Goal: Information Seeking & Learning: Learn about a topic

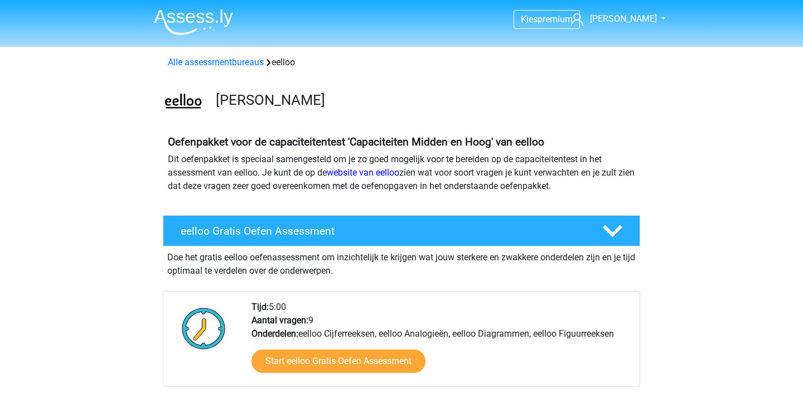
click at [200, 10] on img at bounding box center [193, 22] width 79 height 26
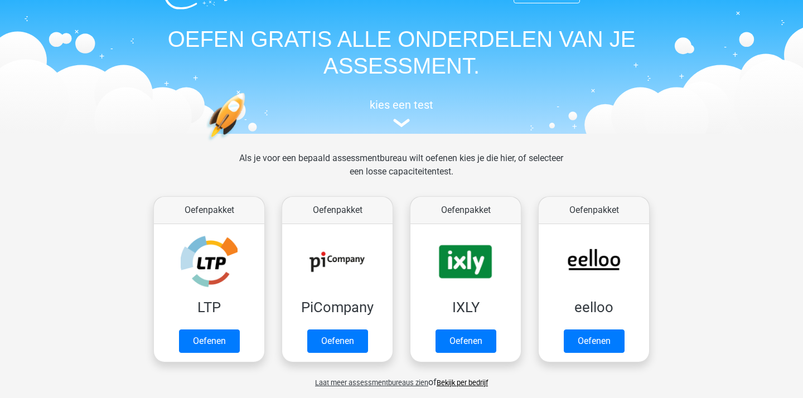
scroll to position [30, 0]
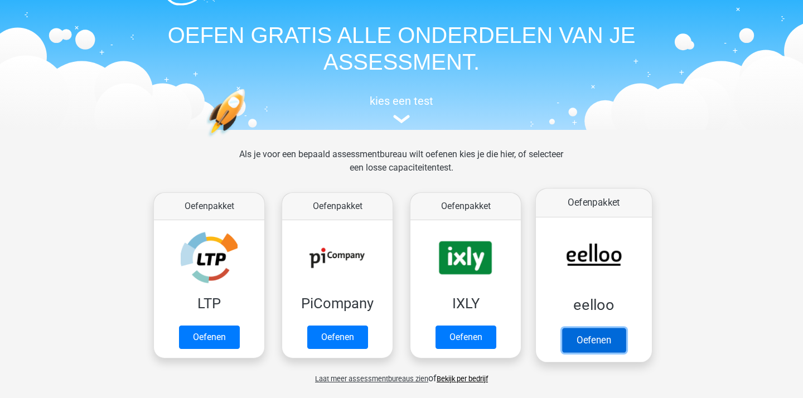
click at [582, 328] on link "Oefenen" at bounding box center [594, 340] width 64 height 25
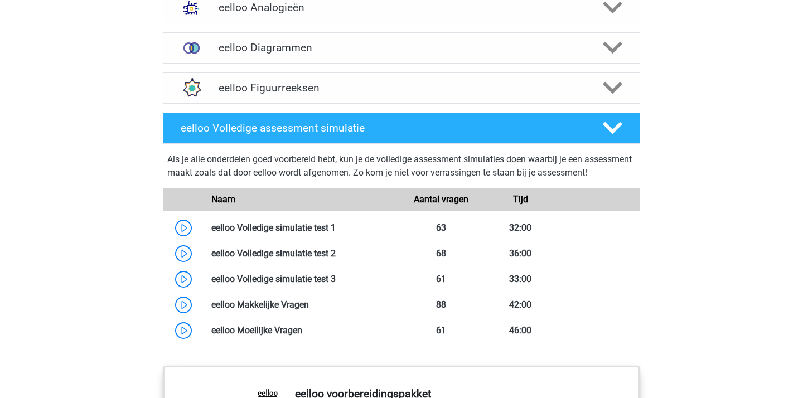
scroll to position [796, 0]
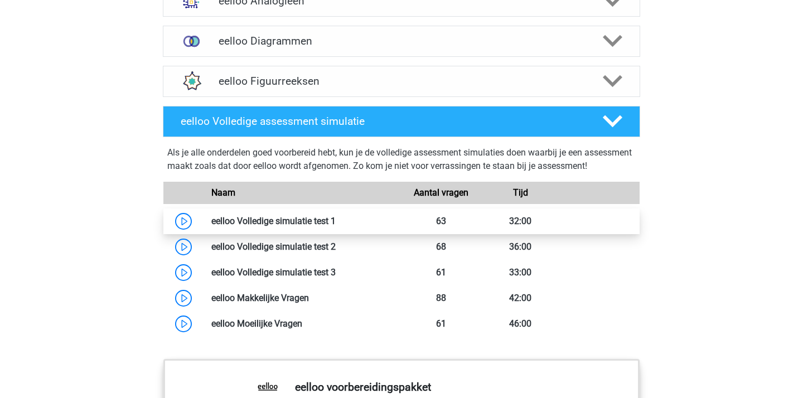
click at [336, 227] on link at bounding box center [336, 221] width 0 height 11
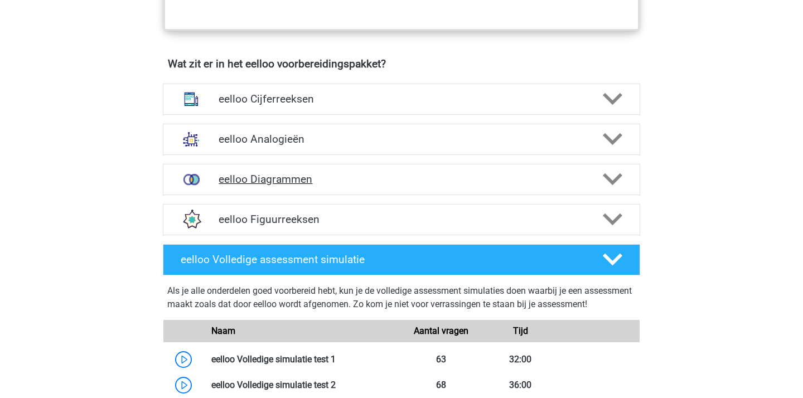
scroll to position [609, 0]
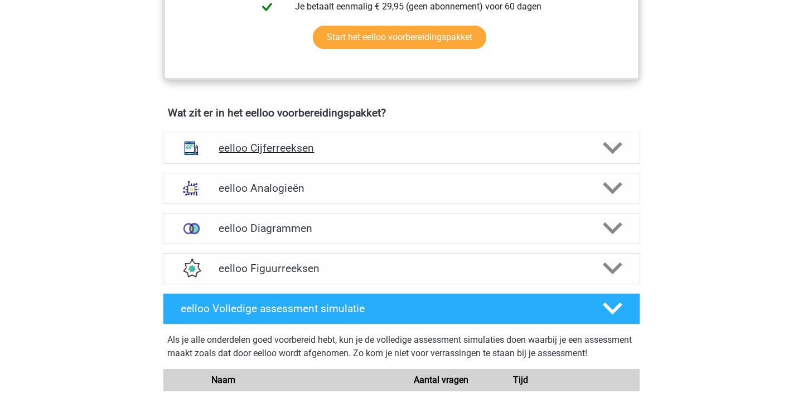
click at [340, 162] on div "eelloo Cijferreeksen" at bounding box center [402, 148] width 478 height 31
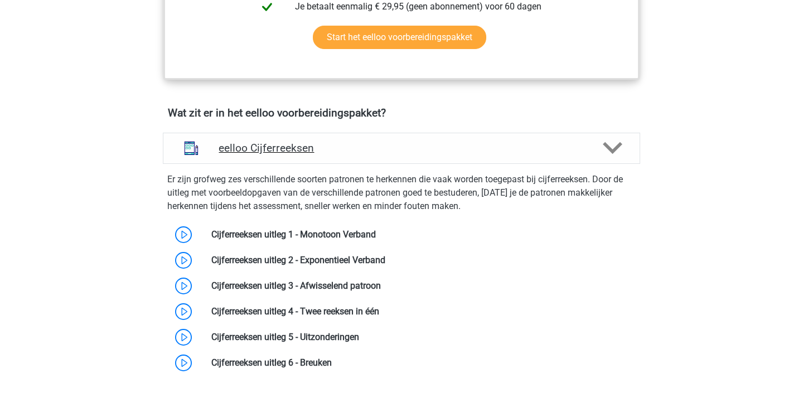
click at [340, 162] on div "eelloo Cijferreeksen" at bounding box center [402, 148] width 478 height 31
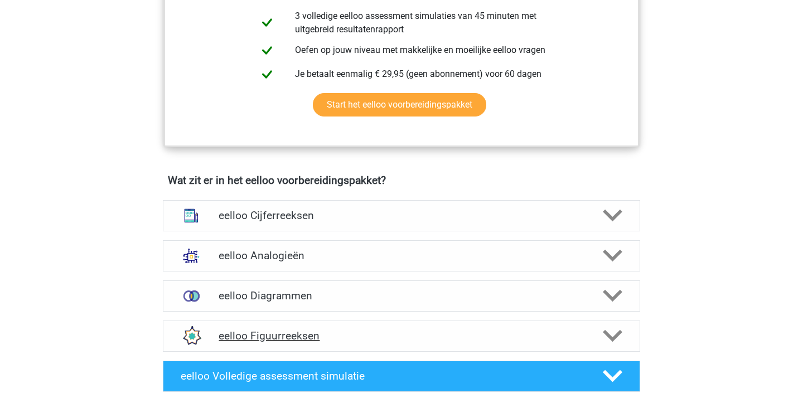
scroll to position [515, 0]
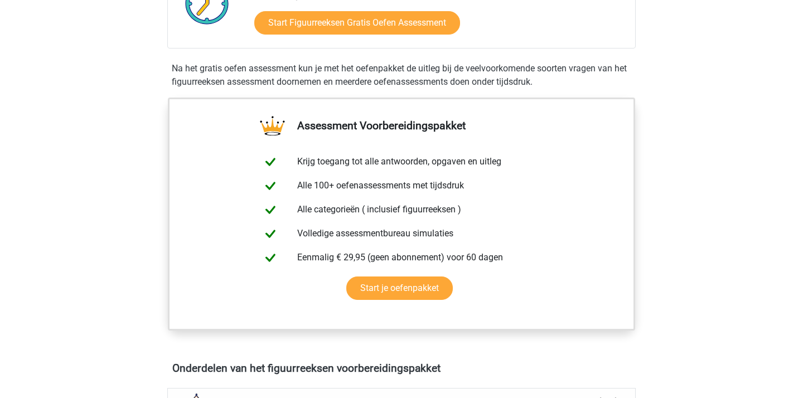
scroll to position [144, 0]
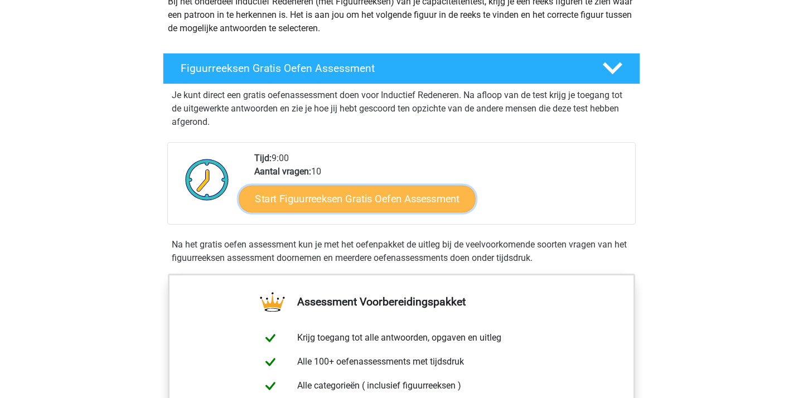
click at [378, 206] on link "Start Figuurreeksen Gratis Oefen Assessment" at bounding box center [357, 198] width 237 height 27
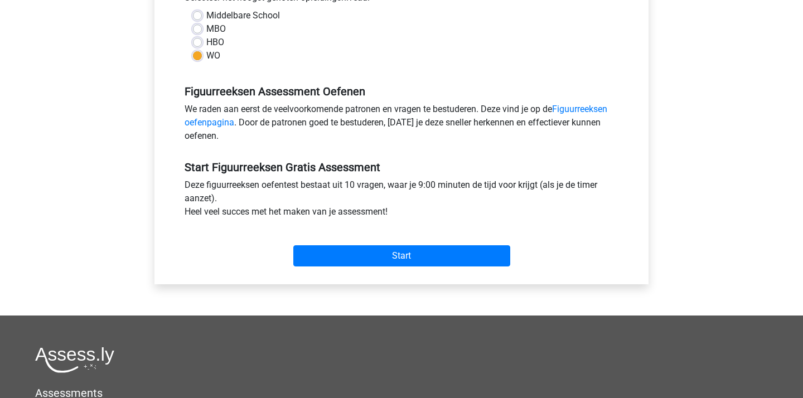
scroll to position [274, 0]
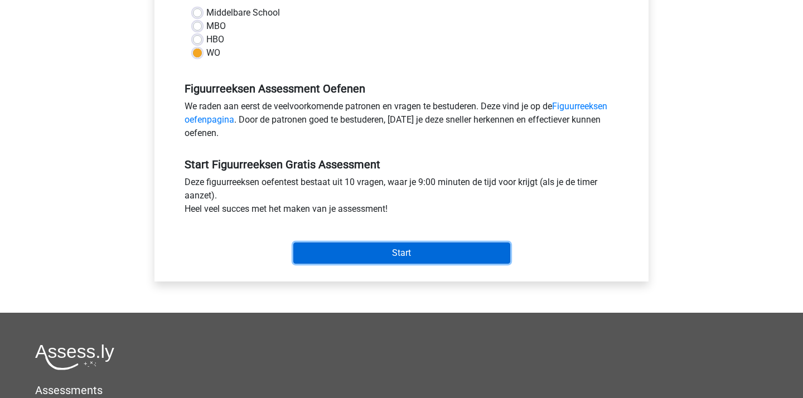
click at [387, 254] on input "Start" at bounding box center [401, 253] width 217 height 21
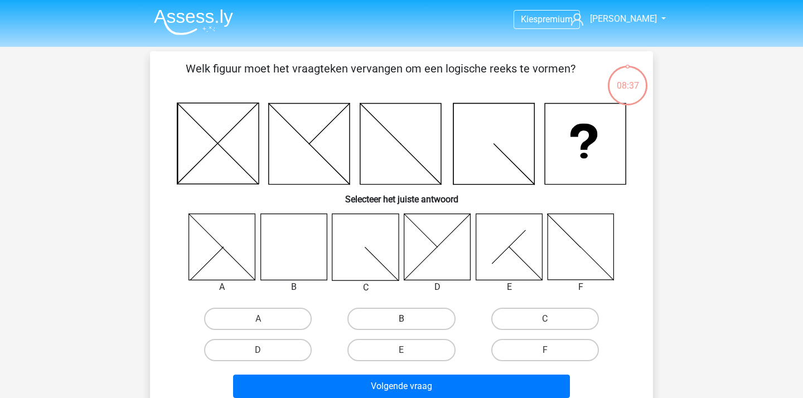
click at [410, 329] on label "B" at bounding box center [402, 319] width 108 height 22
click at [409, 326] on input "B" at bounding box center [405, 322] width 7 height 7
radio input "true"
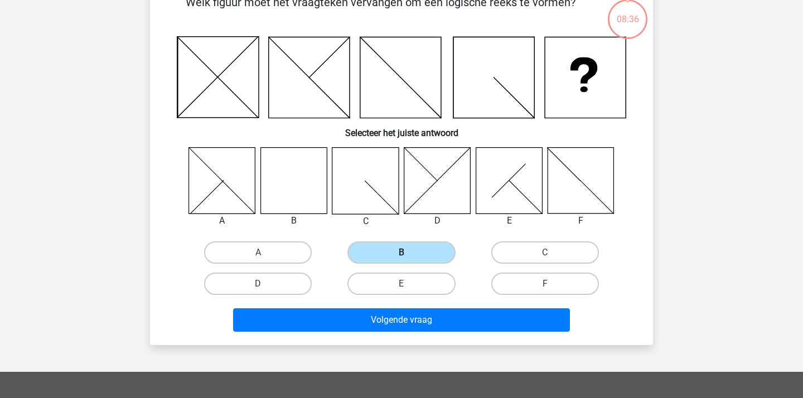
scroll to position [95, 0]
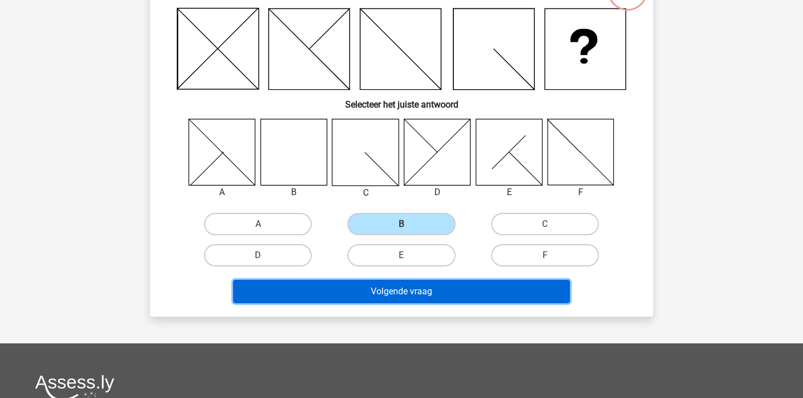
click at [451, 299] on button "Volgende vraag" at bounding box center [402, 291] width 338 height 23
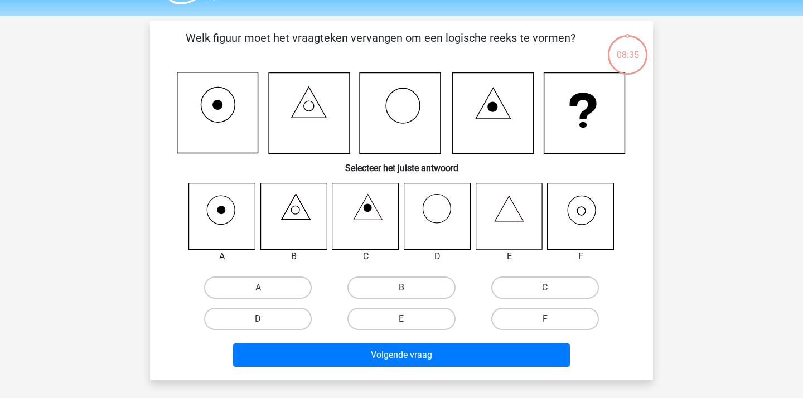
scroll to position [26, 0]
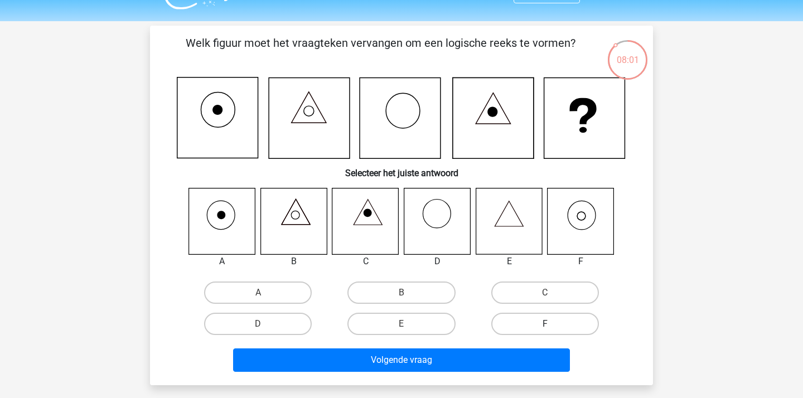
click at [528, 324] on label "F" at bounding box center [545, 324] width 108 height 22
click at [545, 324] on input "F" at bounding box center [548, 327] width 7 height 7
radio input "true"
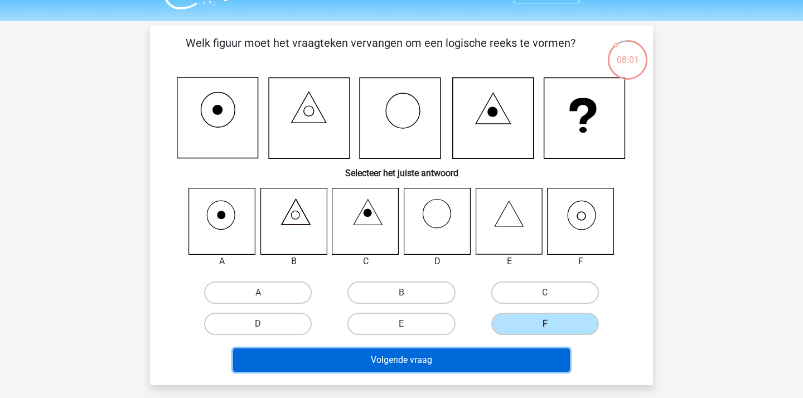
click at [485, 358] on button "Volgende vraag" at bounding box center [402, 360] width 338 height 23
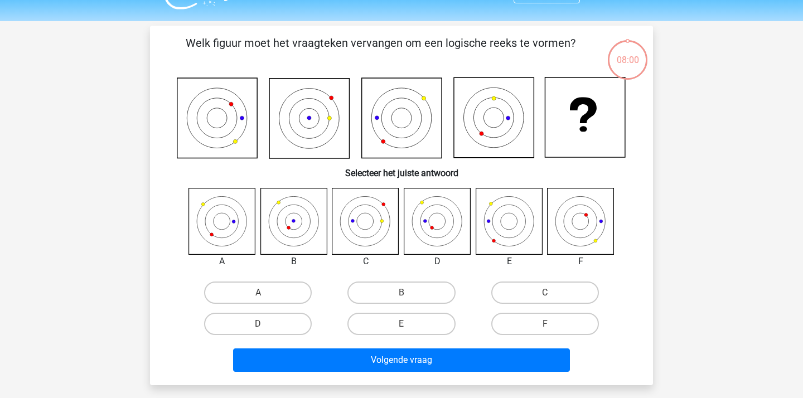
scroll to position [51, 0]
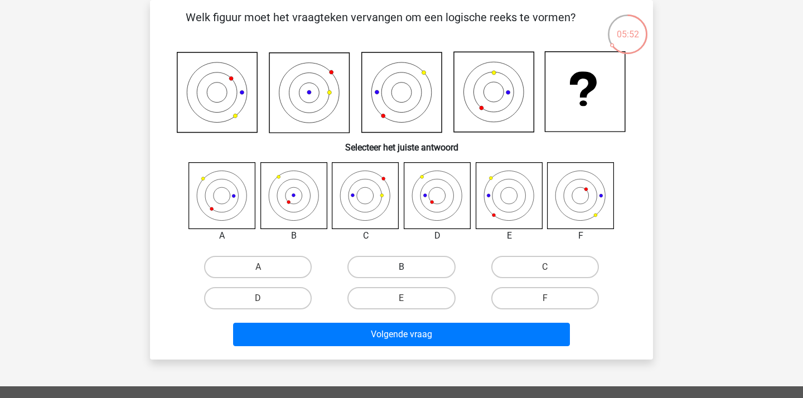
click at [424, 265] on label "B" at bounding box center [402, 267] width 108 height 22
click at [409, 267] on input "B" at bounding box center [405, 270] width 7 height 7
radio input "true"
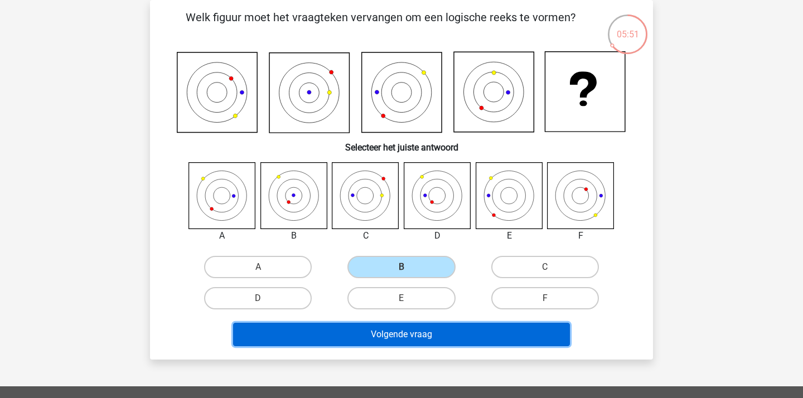
click at [429, 335] on button "Volgende vraag" at bounding box center [402, 334] width 338 height 23
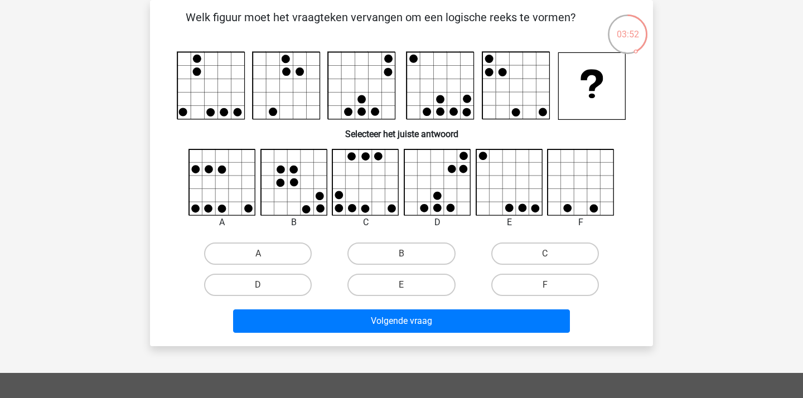
click at [548, 258] on input "C" at bounding box center [548, 257] width 7 height 7
radio input "true"
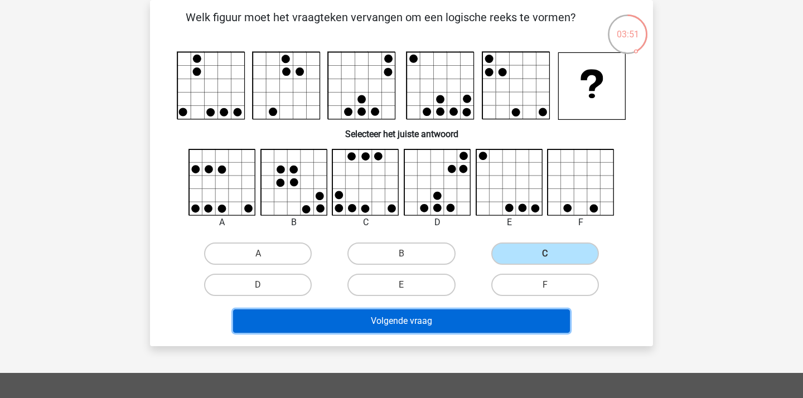
click at [482, 316] on button "Volgende vraag" at bounding box center [402, 321] width 338 height 23
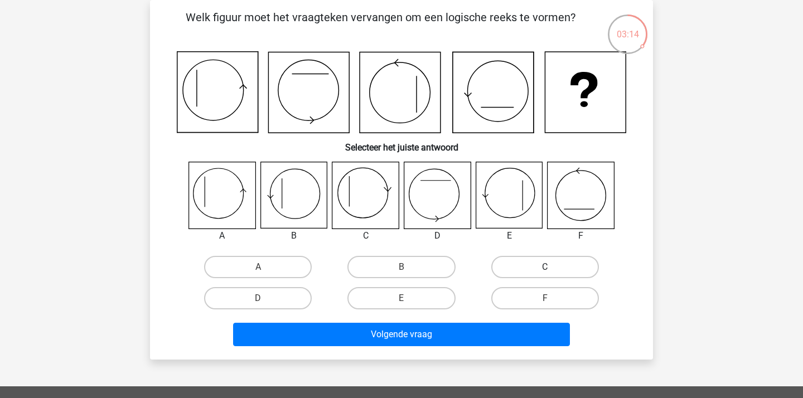
click at [582, 258] on label "C" at bounding box center [545, 267] width 108 height 22
click at [552, 267] on input "C" at bounding box center [548, 270] width 7 height 7
radio input "true"
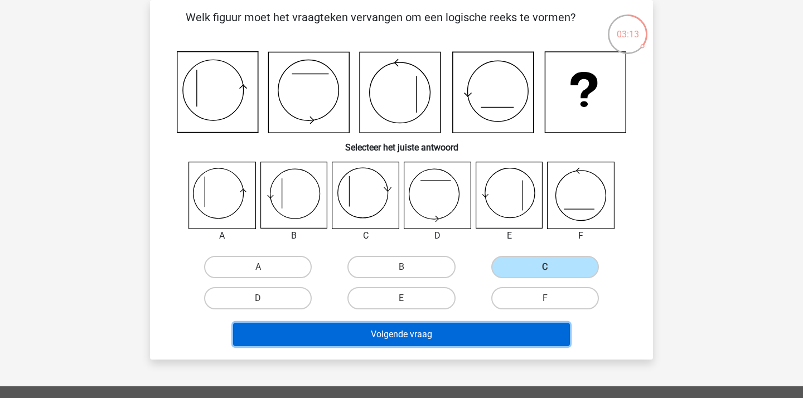
click at [454, 327] on button "Volgende vraag" at bounding box center [402, 334] width 338 height 23
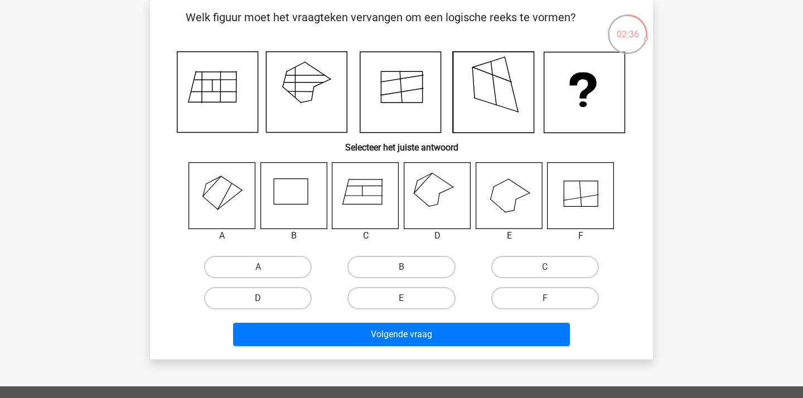
click at [287, 295] on label "D" at bounding box center [258, 298] width 108 height 22
click at [266, 298] on input "D" at bounding box center [261, 301] width 7 height 7
radio input "true"
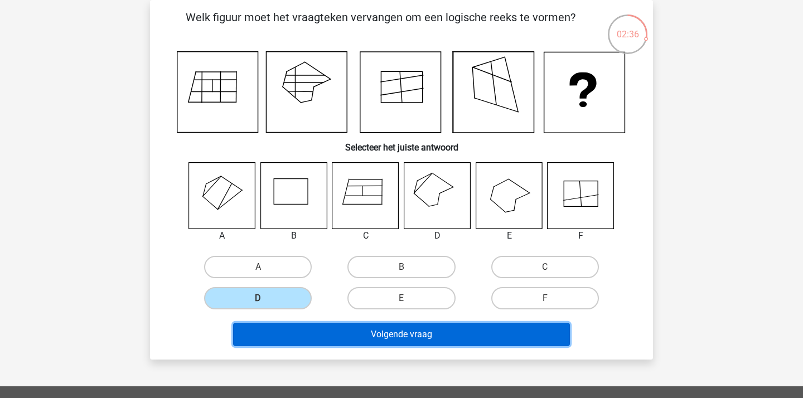
click at [326, 342] on button "Volgende vraag" at bounding box center [402, 334] width 338 height 23
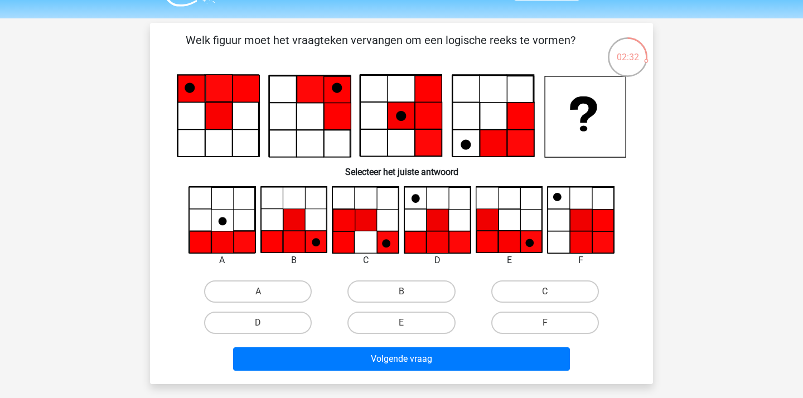
scroll to position [33, 0]
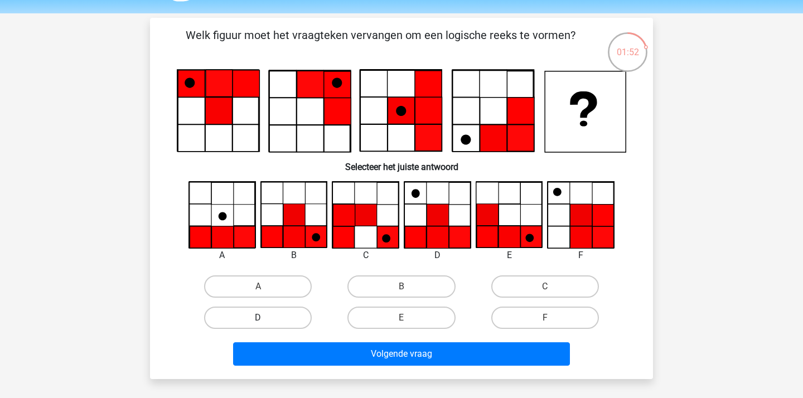
click at [267, 314] on label "D" at bounding box center [258, 318] width 108 height 22
click at [266, 318] on input "D" at bounding box center [261, 321] width 7 height 7
radio input "true"
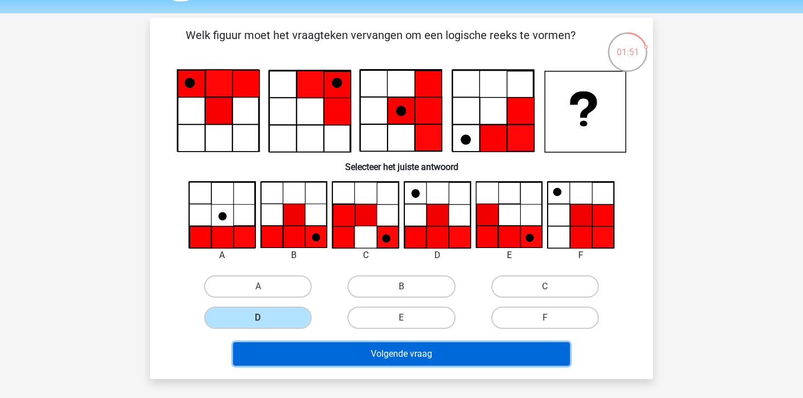
click at [387, 349] on button "Volgende vraag" at bounding box center [402, 354] width 338 height 23
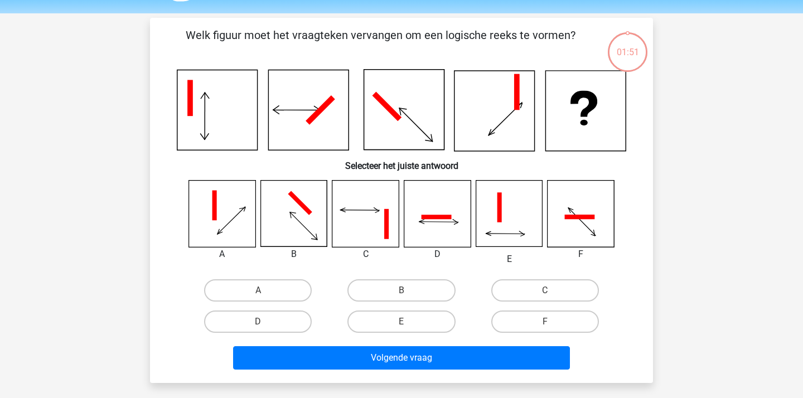
scroll to position [51, 0]
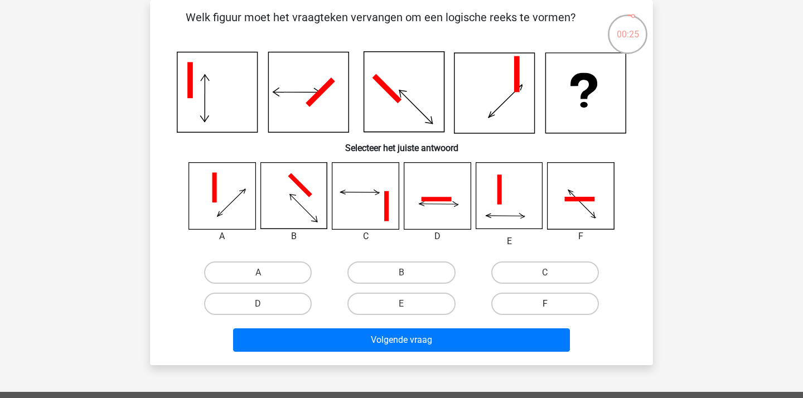
click at [549, 296] on label "F" at bounding box center [545, 304] width 108 height 22
click at [549, 304] on input "F" at bounding box center [548, 307] width 7 height 7
radio input "true"
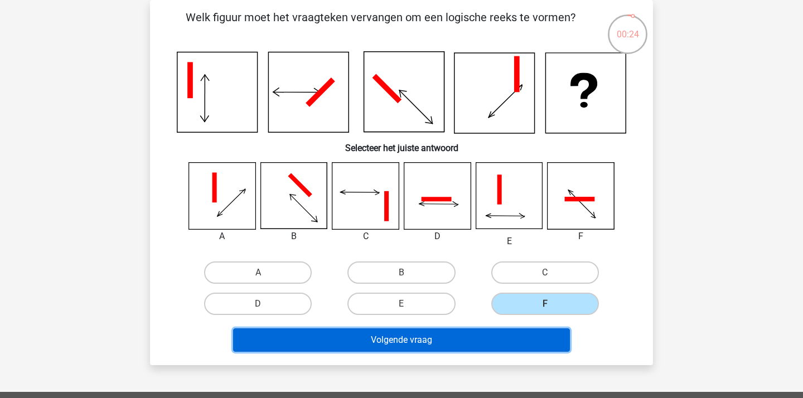
click at [506, 334] on button "Volgende vraag" at bounding box center [402, 340] width 338 height 23
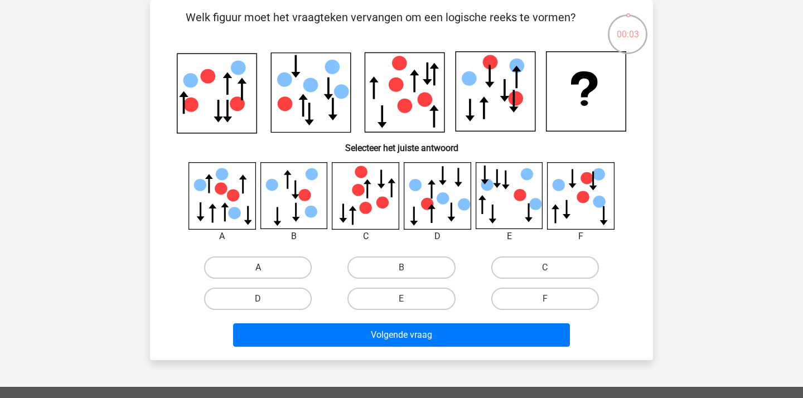
click at [282, 264] on label "A" at bounding box center [258, 268] width 108 height 22
click at [266, 268] on input "A" at bounding box center [261, 271] width 7 height 7
radio input "true"
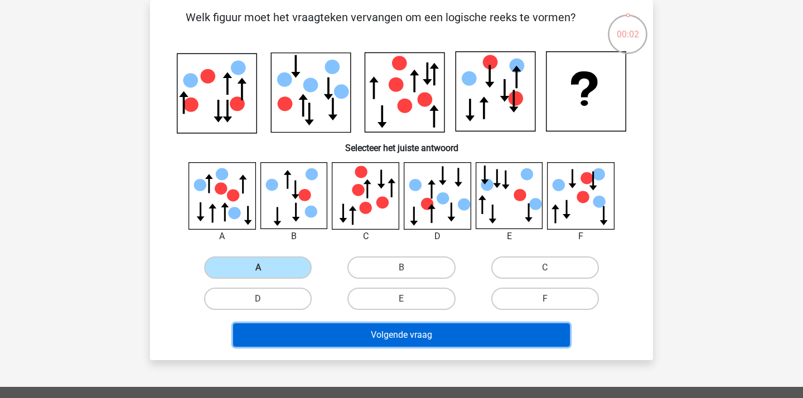
click at [361, 339] on button "Volgende vraag" at bounding box center [402, 335] width 338 height 23
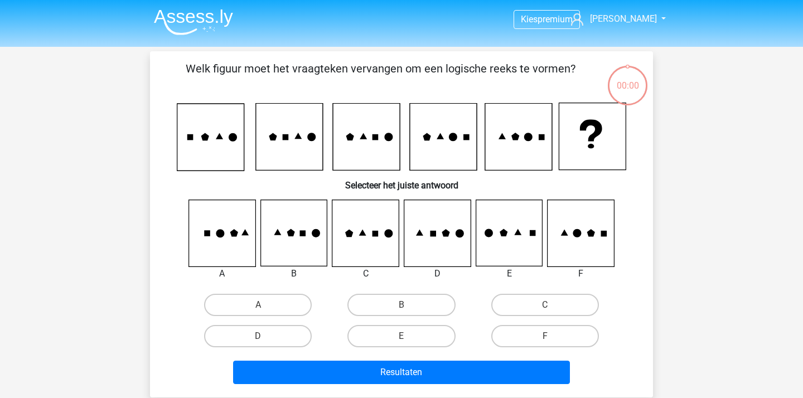
scroll to position [51, 0]
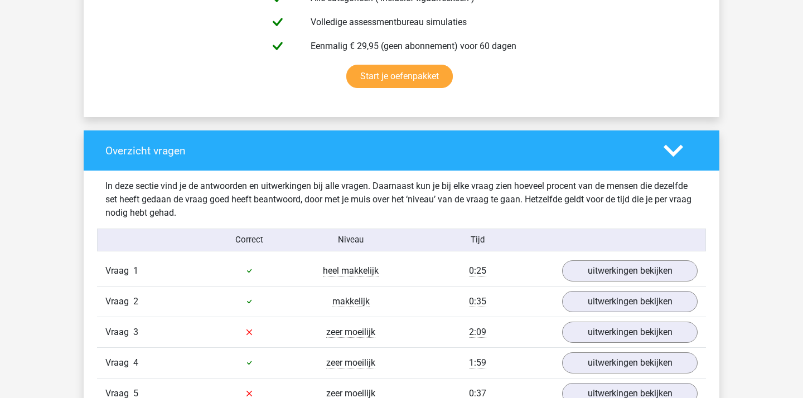
scroll to position [861, 0]
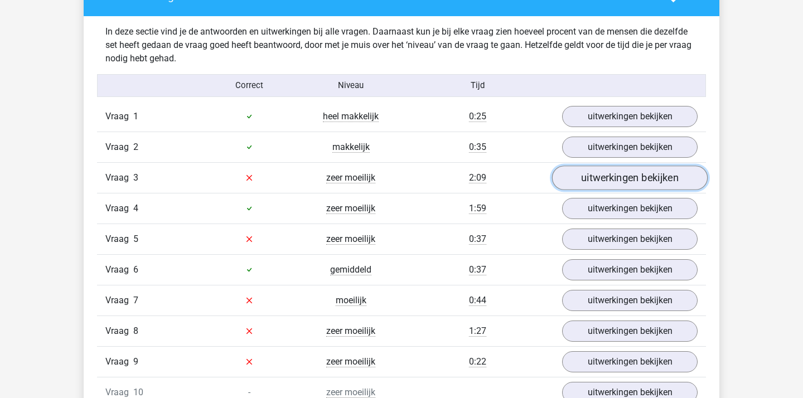
click at [582, 180] on link "uitwerkingen bekijken" at bounding box center [630, 178] width 156 height 25
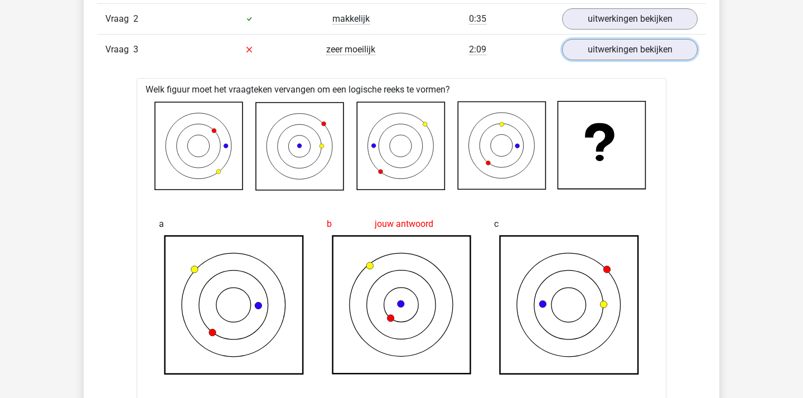
scroll to position [851, 0]
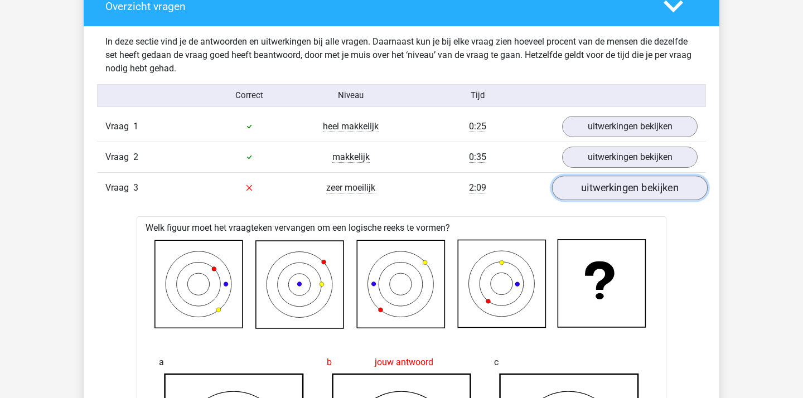
click at [576, 191] on link "uitwerkingen bekijken" at bounding box center [630, 188] width 156 height 25
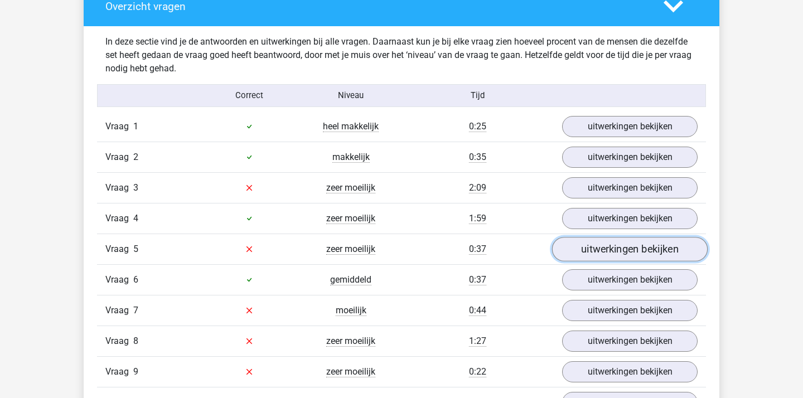
click at [575, 248] on link "uitwerkingen bekijken" at bounding box center [630, 249] width 156 height 25
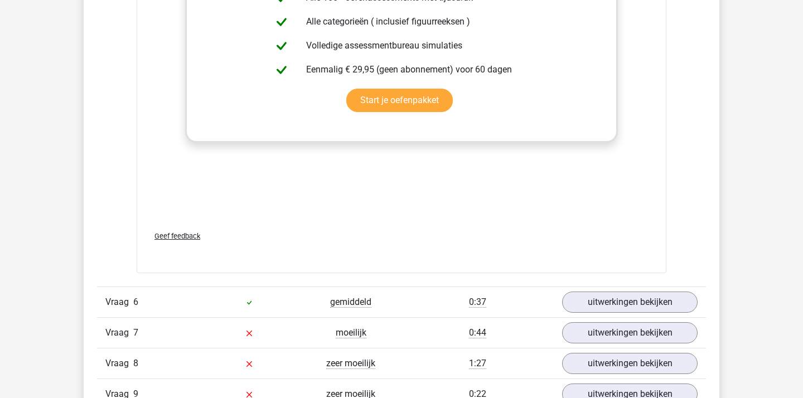
scroll to position [1898, 0]
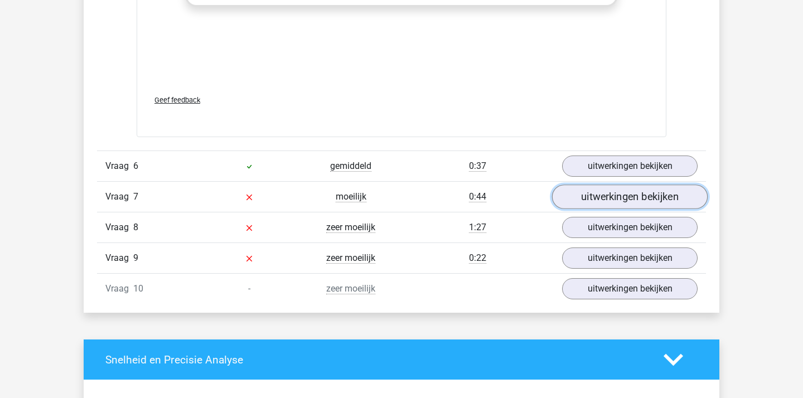
click at [624, 201] on link "uitwerkingen bekijken" at bounding box center [630, 197] width 156 height 25
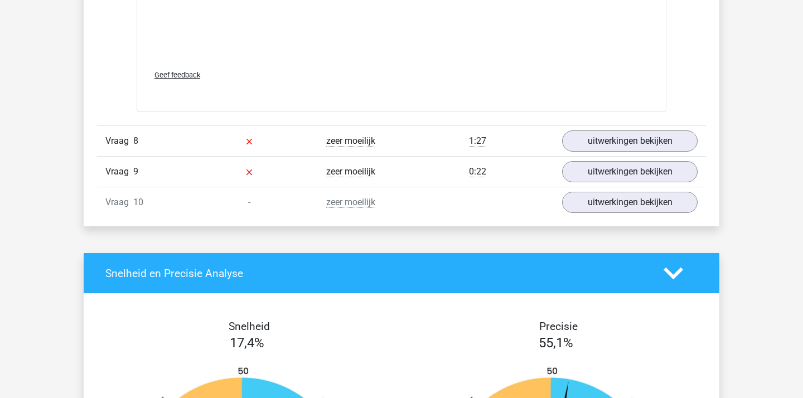
scroll to position [2969, 0]
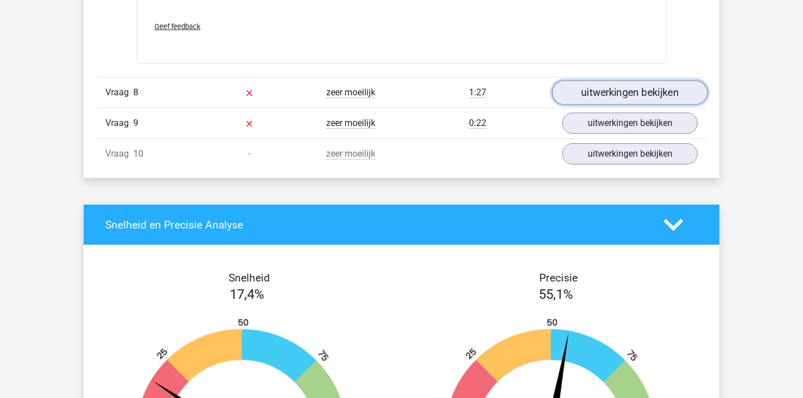
click at [611, 92] on link "uitwerkingen bekijken" at bounding box center [630, 92] width 156 height 25
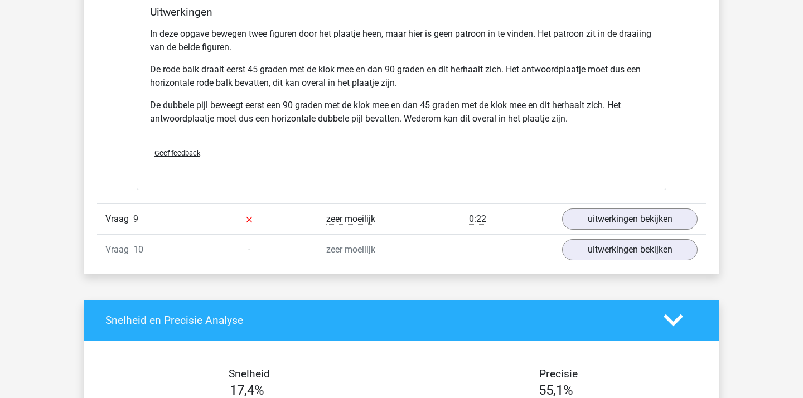
scroll to position [3582, 0]
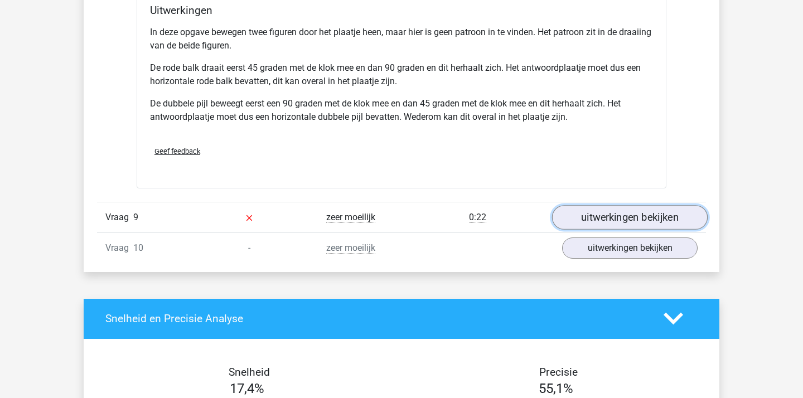
click at [638, 225] on link "uitwerkingen bekijken" at bounding box center [630, 217] width 156 height 25
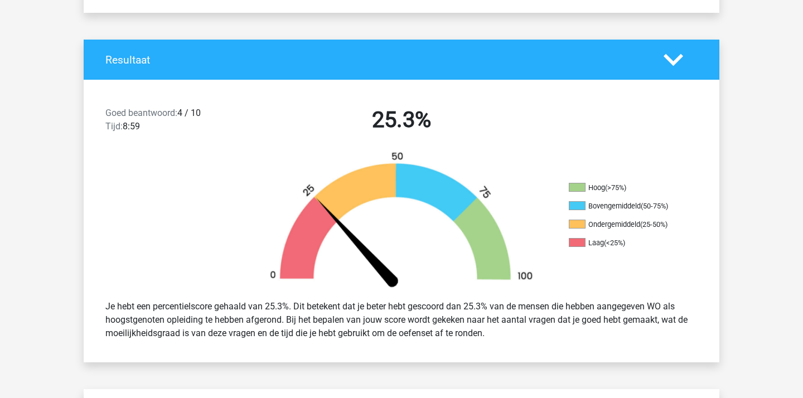
scroll to position [0, 0]
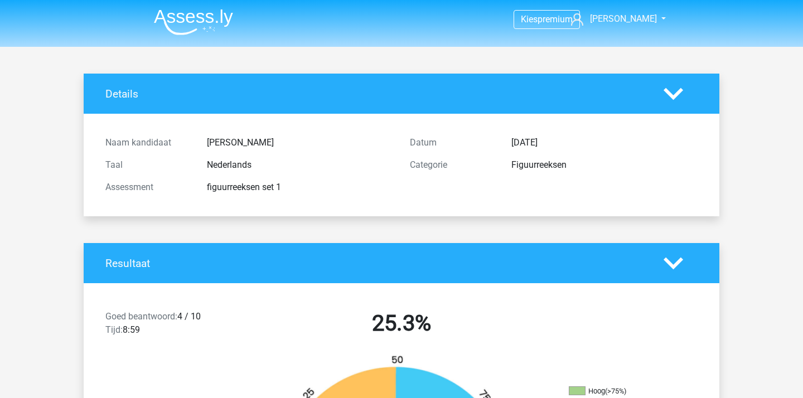
click at [197, 24] on img at bounding box center [193, 22] width 79 height 26
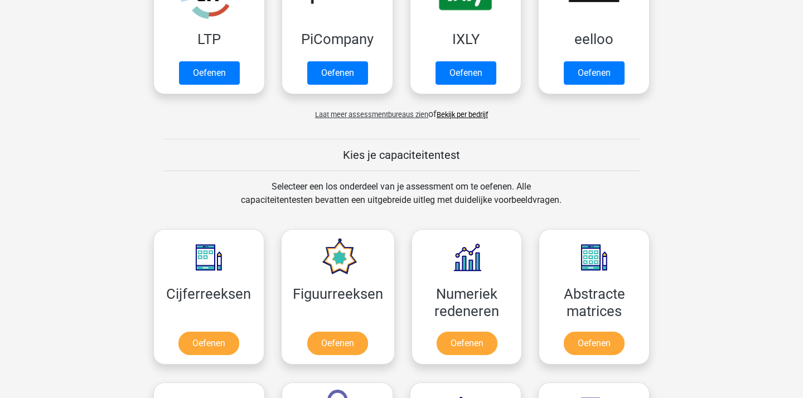
scroll to position [244, 0]
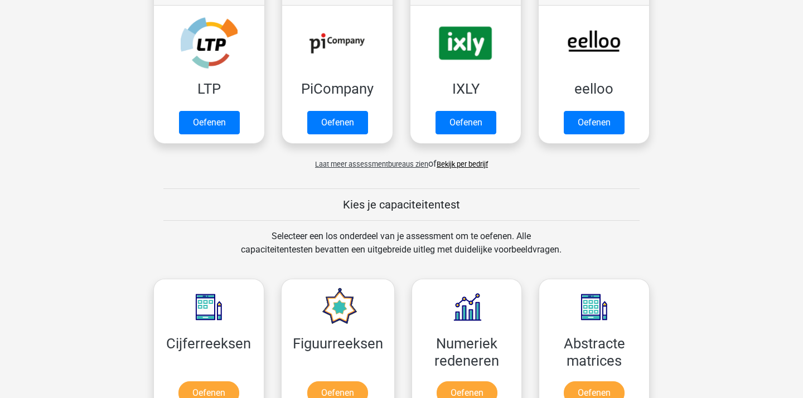
click at [385, 163] on span "Laat meer assessmentbureaus zien" at bounding box center [371, 164] width 113 height 8
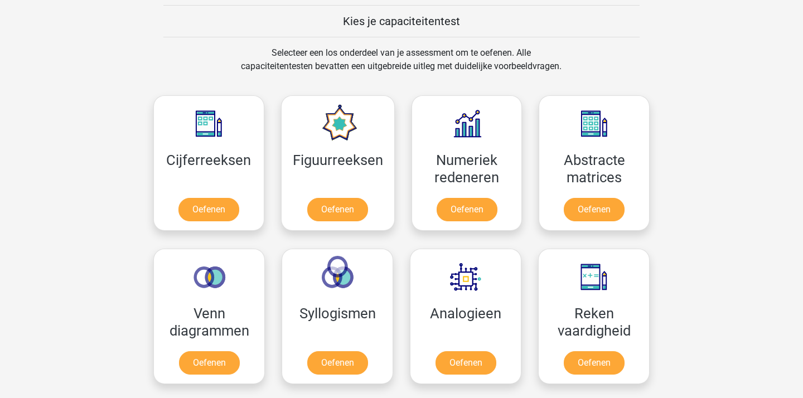
scroll to position [1002, 0]
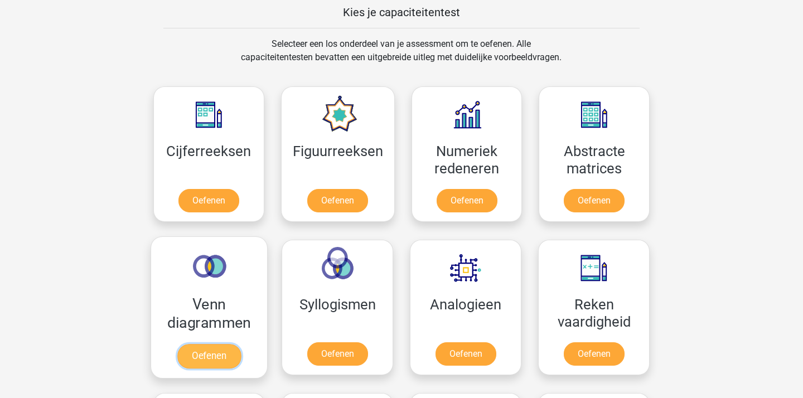
click at [224, 344] on link "Oefenen" at bounding box center [209, 356] width 64 height 25
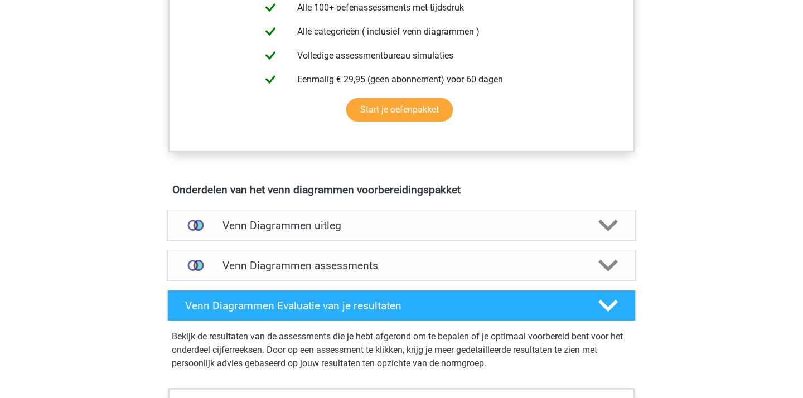
scroll to position [498, 0]
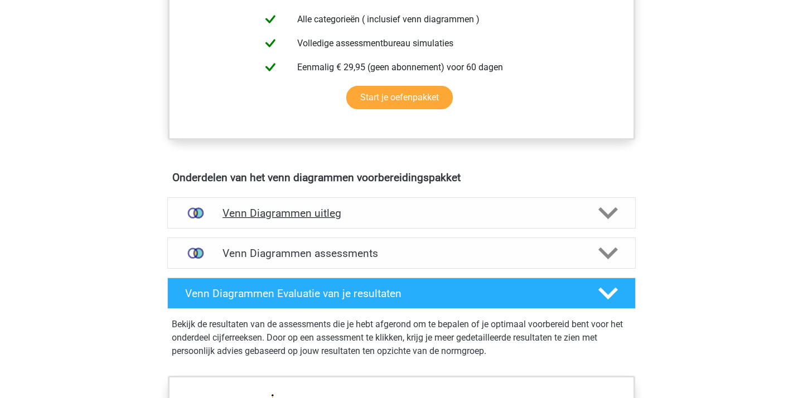
click at [362, 203] on div "Venn Diagrammen uitleg" at bounding box center [401, 212] width 469 height 31
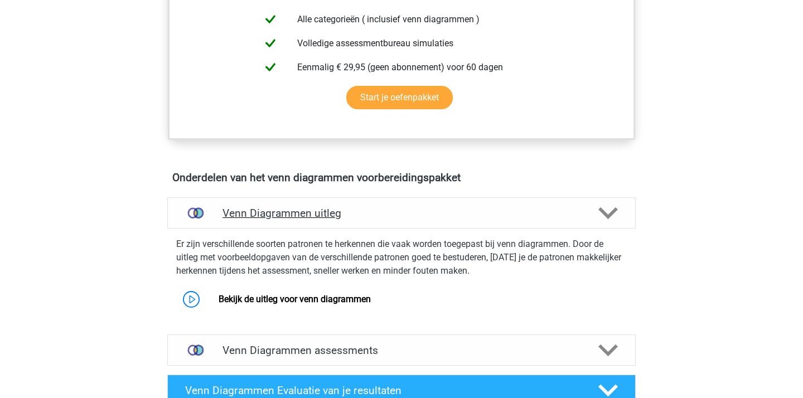
click at [362, 203] on div "Venn Diagrammen uitleg" at bounding box center [401, 212] width 469 height 31
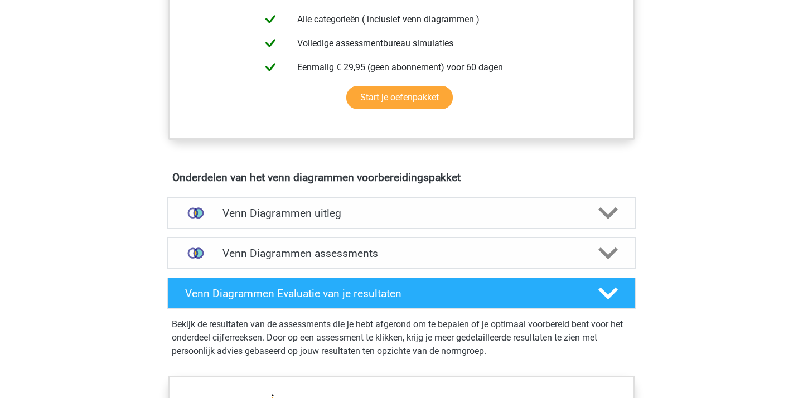
click at [361, 249] on h4 "Venn Diagrammen assessments" at bounding box center [402, 253] width 358 height 13
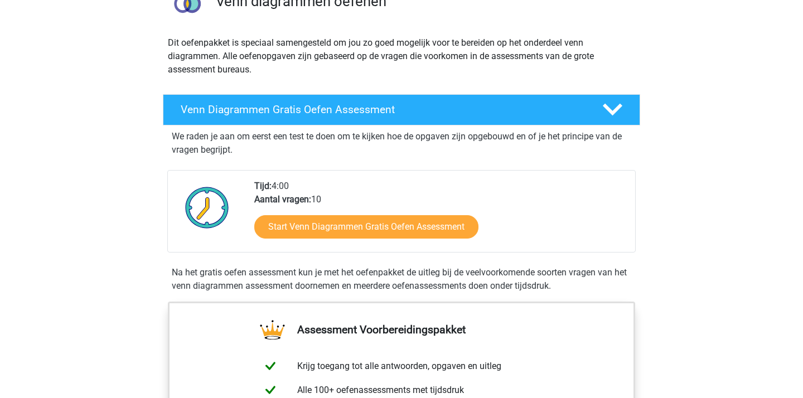
scroll to position [12, 0]
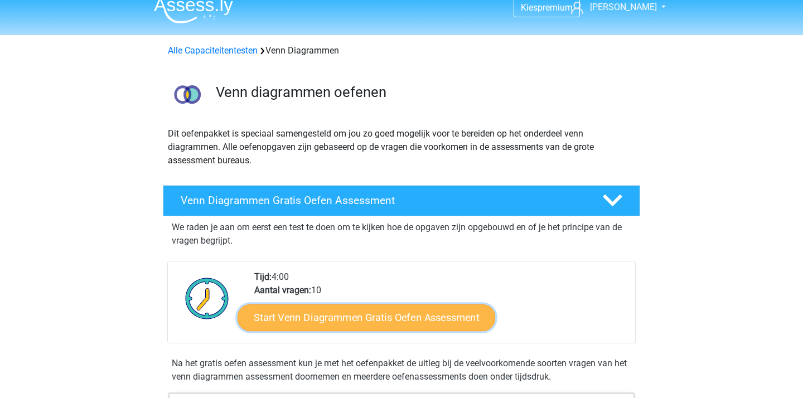
click at [367, 313] on link "Start Venn Diagrammen Gratis Oefen Assessment" at bounding box center [367, 318] width 258 height 27
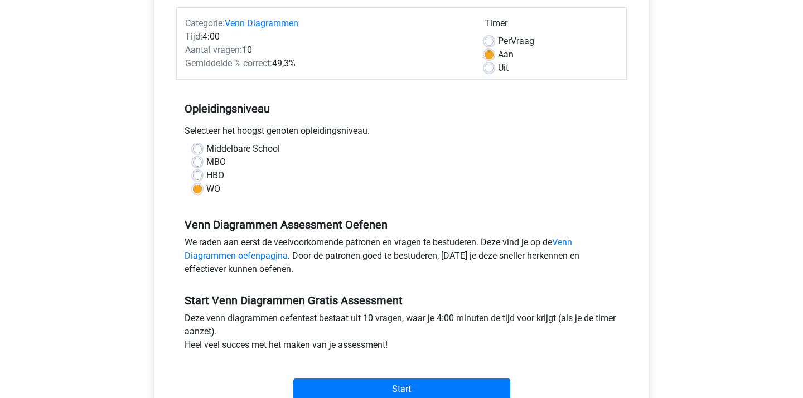
scroll to position [179, 0]
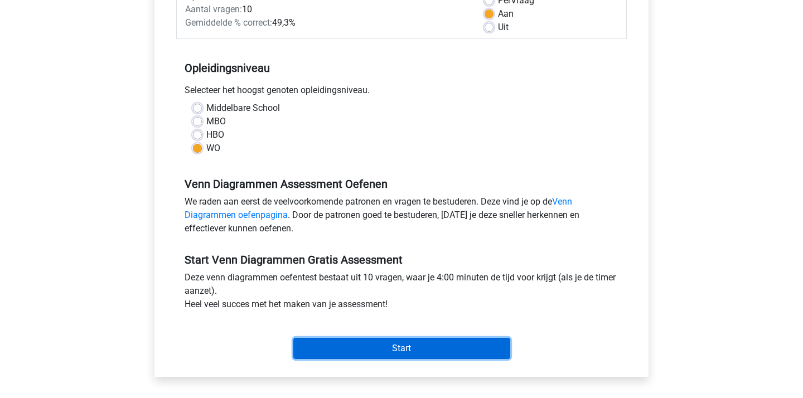
click at [411, 354] on input "Start" at bounding box center [401, 348] width 217 height 21
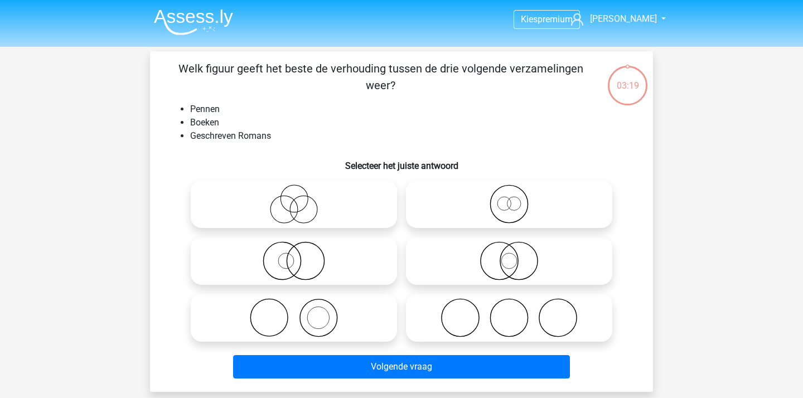
click at [503, 249] on icon at bounding box center [509, 261] width 197 height 39
click at [509, 249] on input "radio" at bounding box center [512, 251] width 7 height 7
radio input "true"
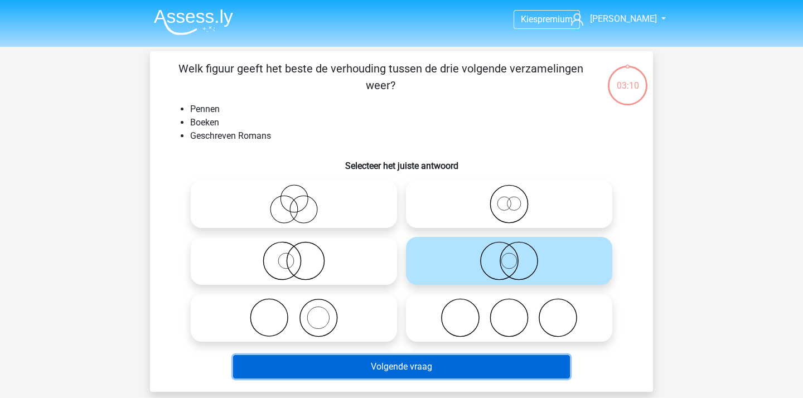
click at [411, 369] on button "Volgende vraag" at bounding box center [402, 366] width 338 height 23
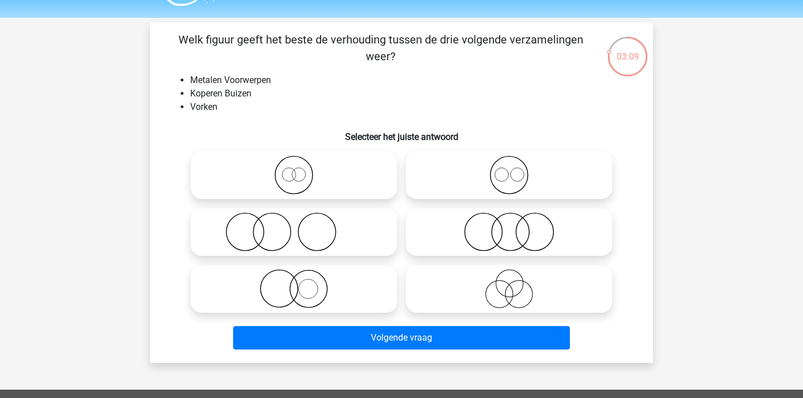
scroll to position [30, 0]
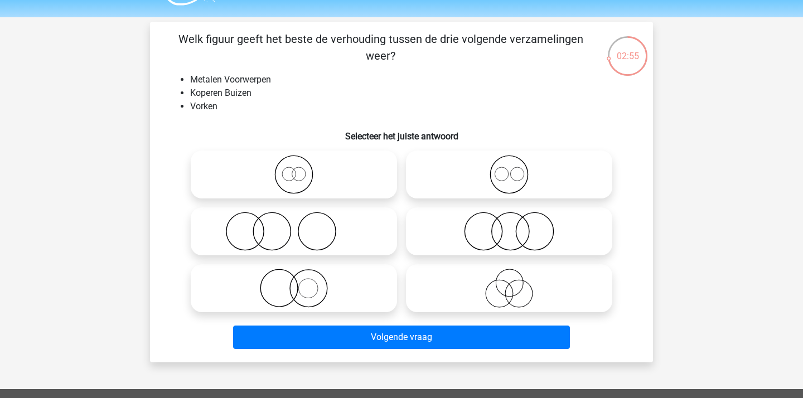
click at [312, 172] on circle at bounding box center [293, 174] width 37 height 37
click at [301, 169] on input "radio" at bounding box center [297, 165] width 7 height 7
radio input "true"
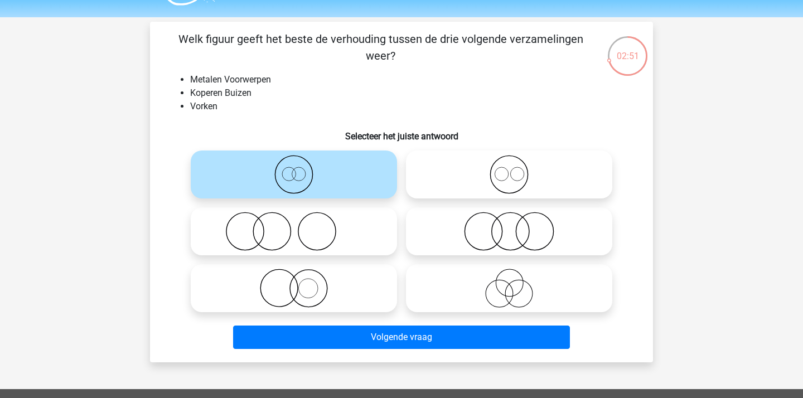
click at [284, 224] on icon at bounding box center [293, 231] width 197 height 39
click at [294, 224] on input "radio" at bounding box center [297, 222] width 7 height 7
radio input "true"
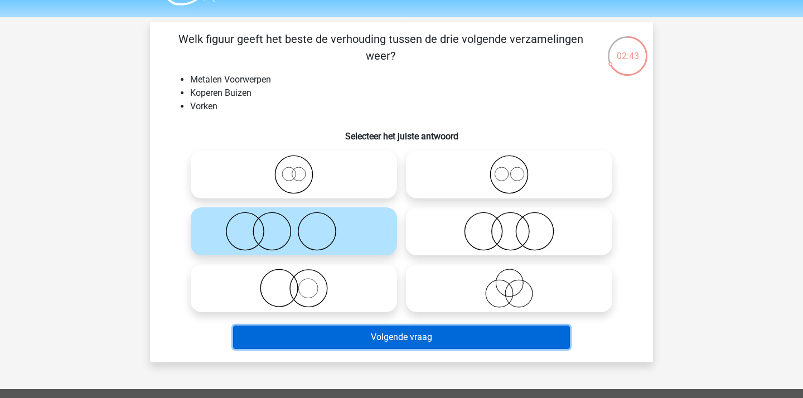
click at [348, 337] on button "Volgende vraag" at bounding box center [402, 337] width 338 height 23
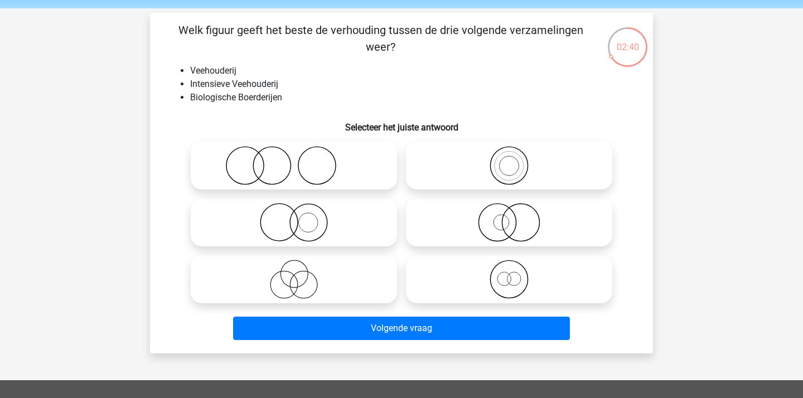
scroll to position [40, 0]
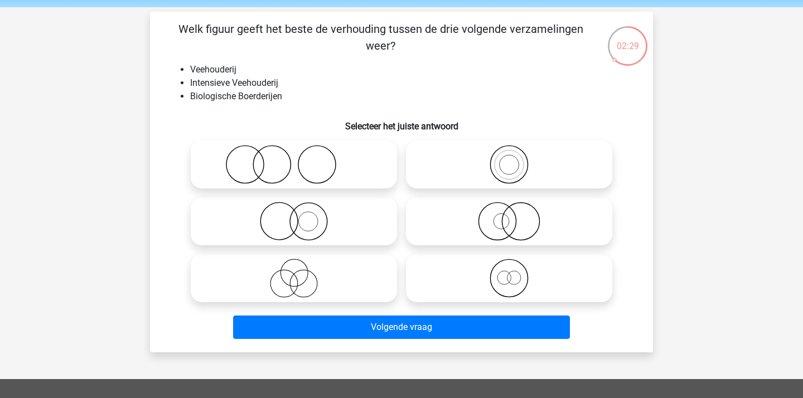
click at [511, 285] on icon at bounding box center [509, 278] width 197 height 39
click at [511, 273] on input "radio" at bounding box center [512, 269] width 7 height 7
radio input "true"
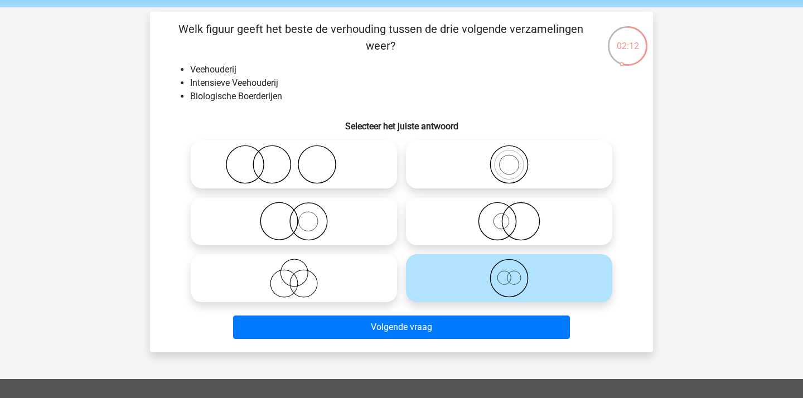
click at [340, 209] on icon at bounding box center [293, 221] width 197 height 39
click at [301, 209] on input "radio" at bounding box center [297, 212] width 7 height 7
radio input "true"
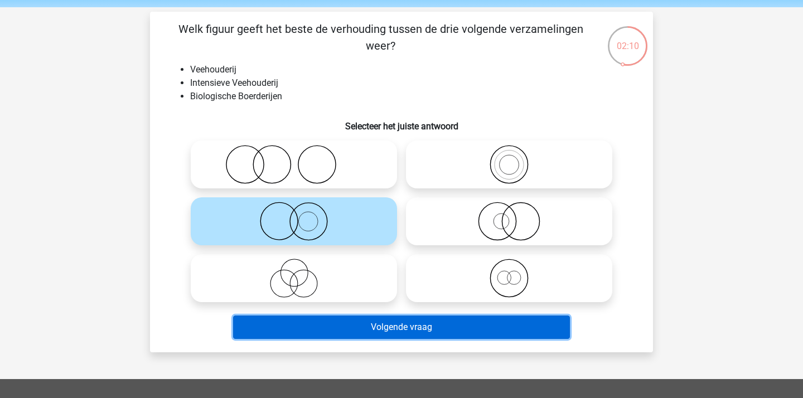
click at [364, 327] on button "Volgende vraag" at bounding box center [402, 327] width 338 height 23
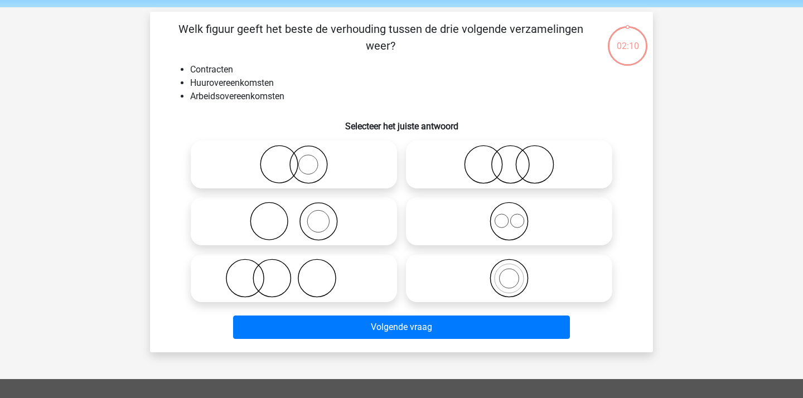
scroll to position [51, 0]
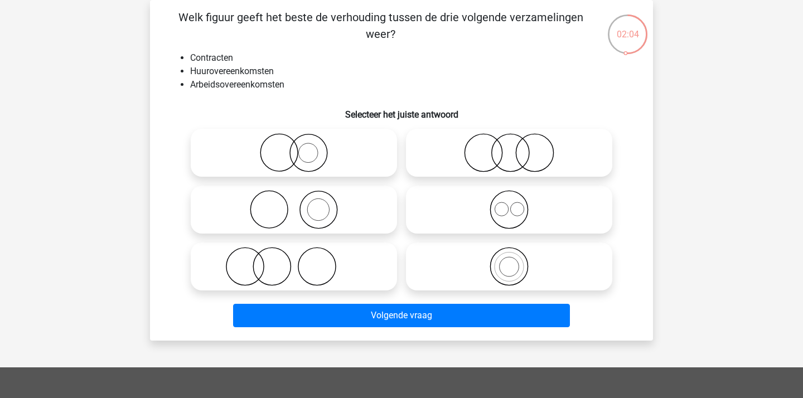
click at [543, 194] on icon at bounding box center [509, 209] width 197 height 39
click at [517, 197] on input "radio" at bounding box center [512, 200] width 7 height 7
radio input "true"
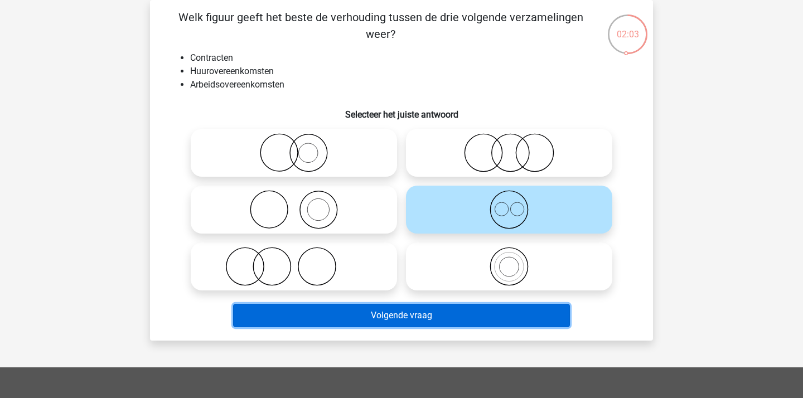
click at [460, 315] on button "Volgende vraag" at bounding box center [402, 315] width 338 height 23
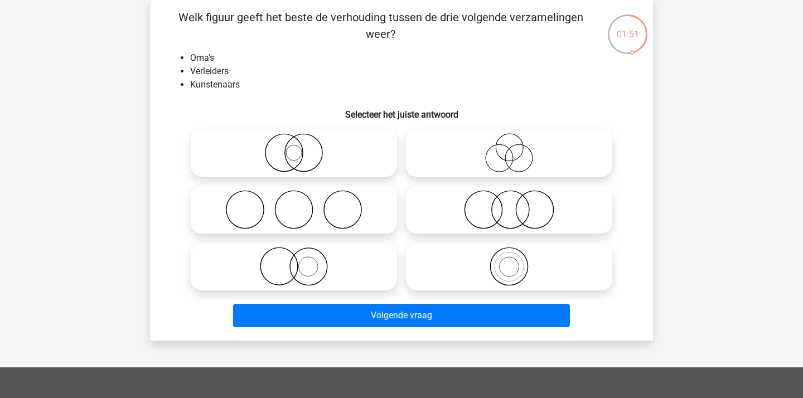
click at [512, 157] on icon at bounding box center [509, 152] width 197 height 39
click at [512, 147] on input "radio" at bounding box center [512, 143] width 7 height 7
radio input "true"
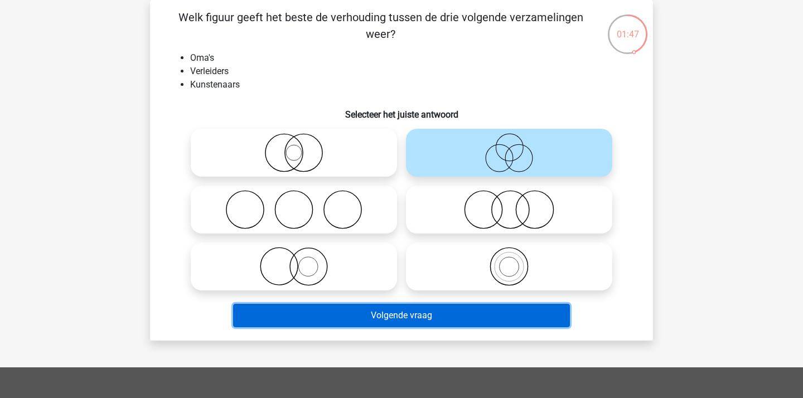
click at [407, 313] on button "Volgende vraag" at bounding box center [402, 315] width 338 height 23
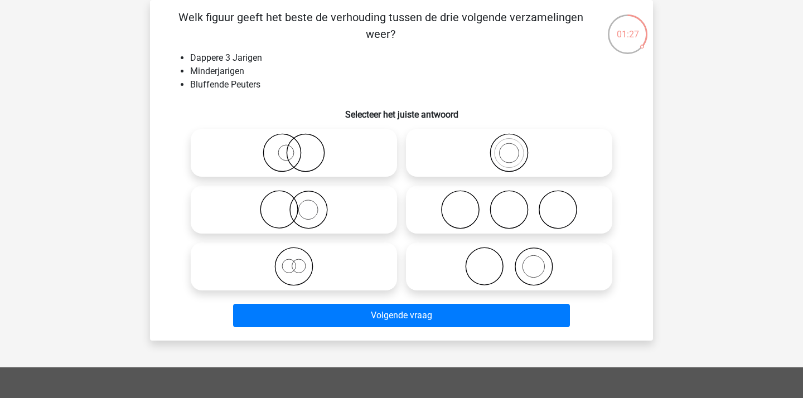
click at [314, 264] on icon at bounding box center [293, 266] width 197 height 39
click at [301, 261] on input "radio" at bounding box center [297, 257] width 7 height 7
radio input "true"
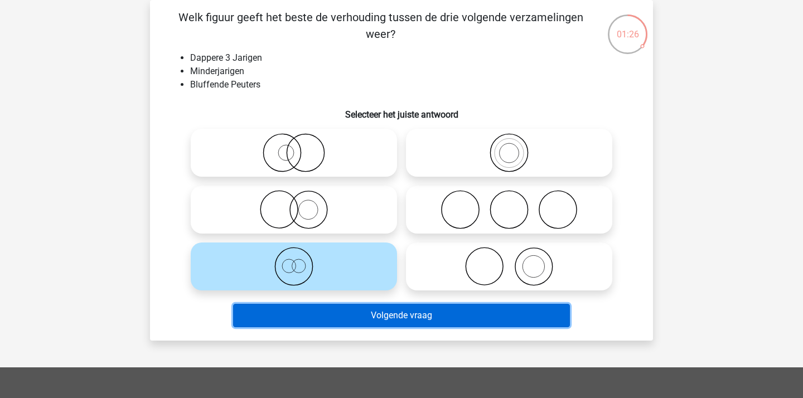
click at [381, 313] on button "Volgende vraag" at bounding box center [402, 315] width 338 height 23
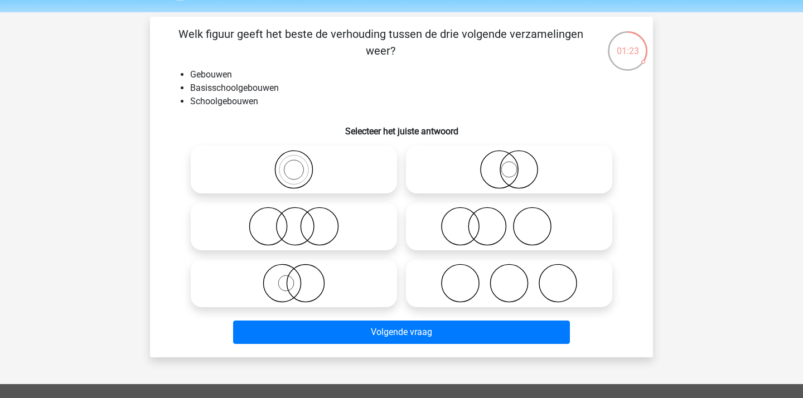
scroll to position [32, 0]
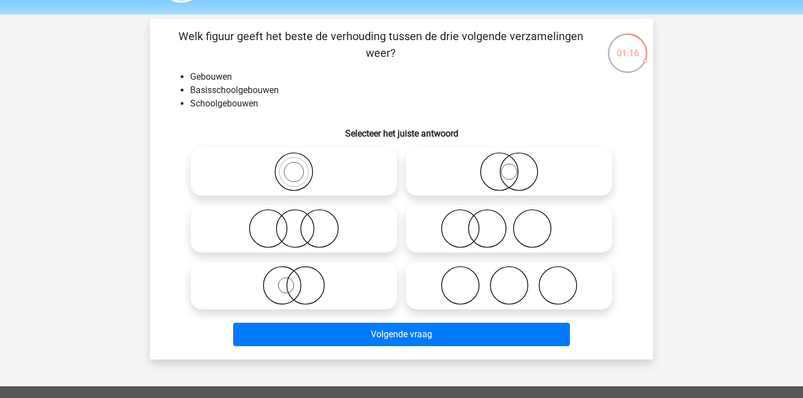
click at [309, 188] on icon at bounding box center [293, 171] width 197 height 39
click at [301, 166] on input "radio" at bounding box center [297, 162] width 7 height 7
radio input "true"
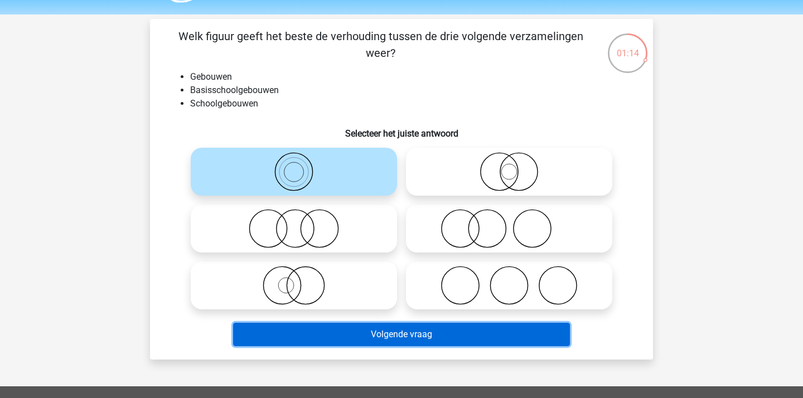
click at [326, 338] on button "Volgende vraag" at bounding box center [402, 334] width 338 height 23
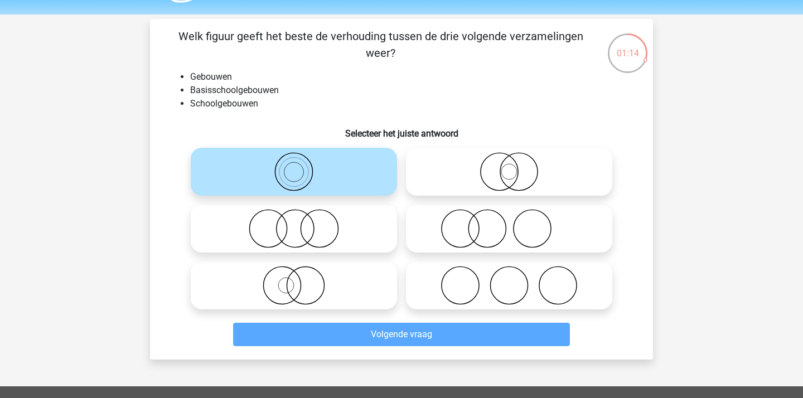
scroll to position [51, 0]
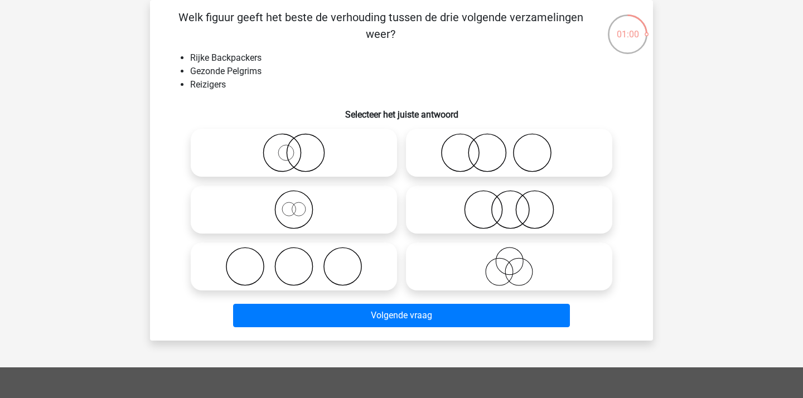
click at [555, 151] on icon at bounding box center [509, 152] width 197 height 39
click at [517, 147] on input "radio" at bounding box center [512, 143] width 7 height 7
radio input "true"
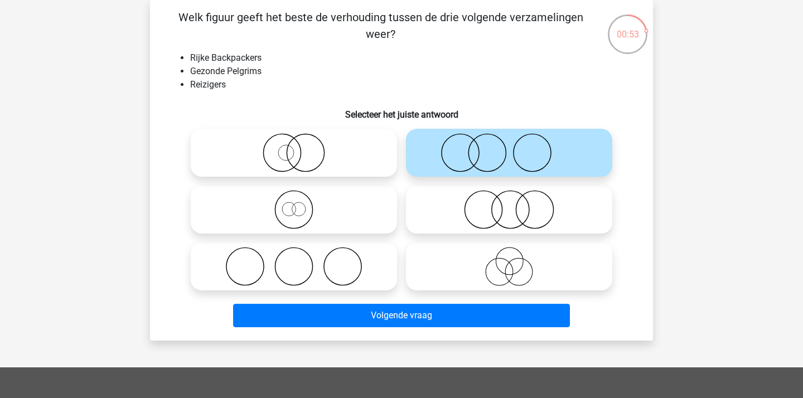
click at [542, 213] on icon at bounding box center [509, 209] width 197 height 39
click at [517, 204] on input "radio" at bounding box center [512, 200] width 7 height 7
radio input "true"
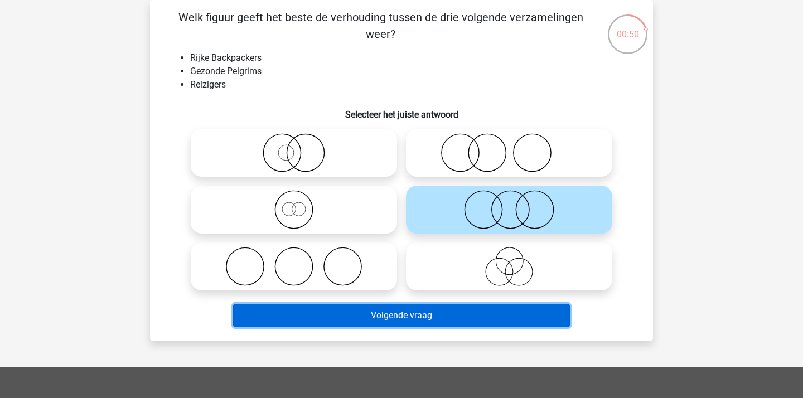
click at [430, 312] on button "Volgende vraag" at bounding box center [402, 315] width 338 height 23
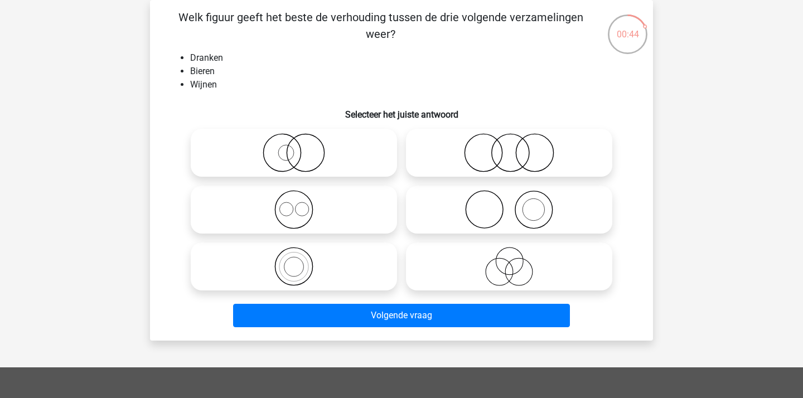
click at [335, 197] on icon at bounding box center [293, 209] width 197 height 39
click at [301, 197] on input "radio" at bounding box center [297, 200] width 7 height 7
radio input "true"
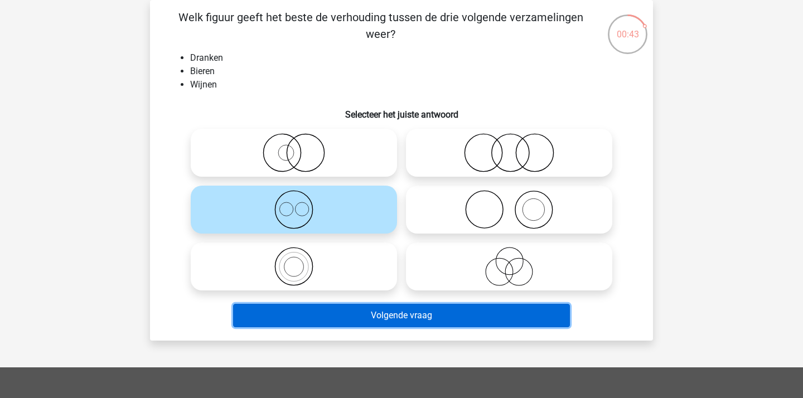
click at [345, 320] on button "Volgende vraag" at bounding box center [402, 315] width 338 height 23
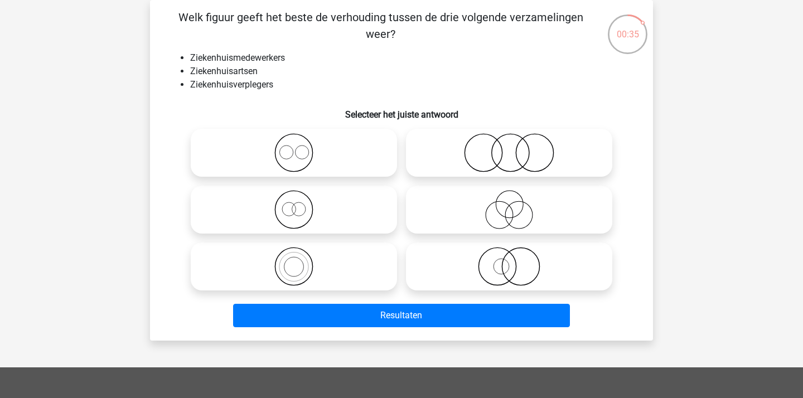
click at [333, 163] on icon at bounding box center [293, 152] width 197 height 39
click at [301, 147] on input "radio" at bounding box center [297, 143] width 7 height 7
radio input "true"
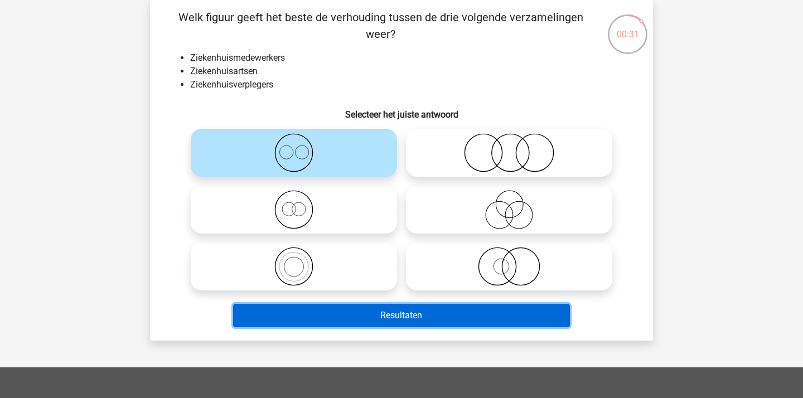
click at [357, 314] on button "Resultaten" at bounding box center [402, 315] width 338 height 23
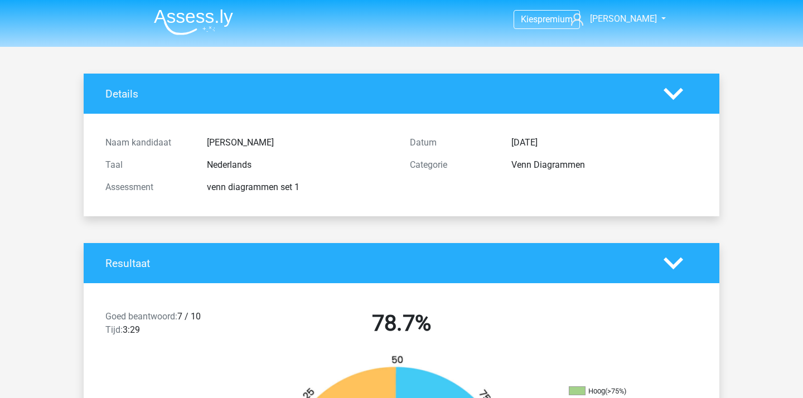
click at [196, 30] on img at bounding box center [193, 22] width 79 height 26
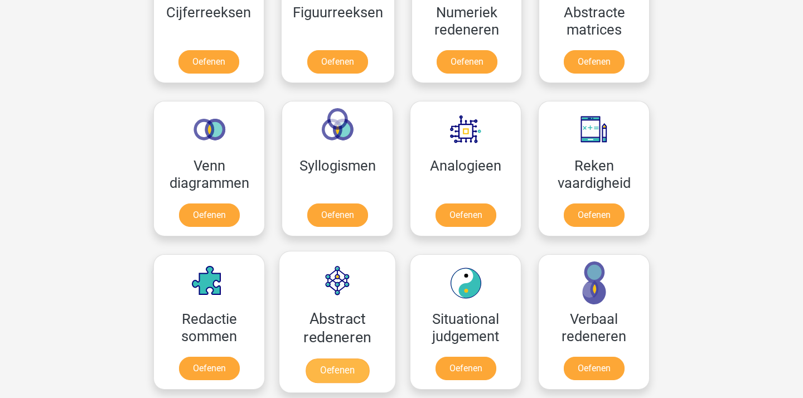
scroll to position [630, 0]
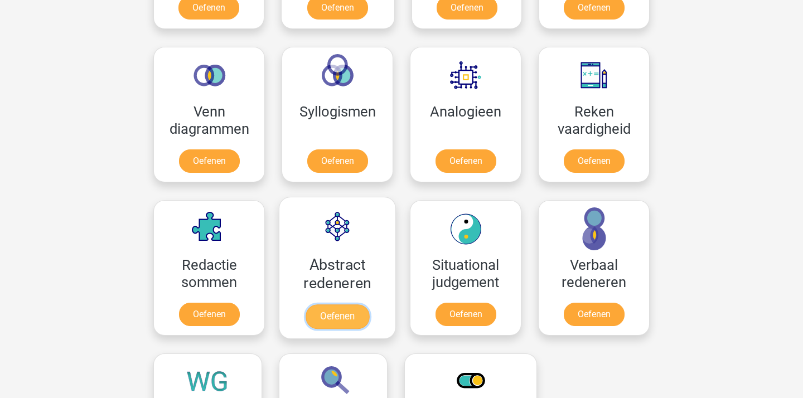
click at [353, 305] on link "Oefenen" at bounding box center [338, 317] width 64 height 25
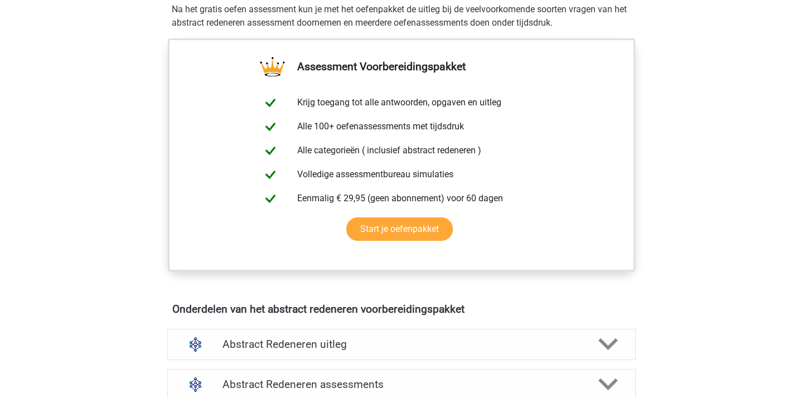
scroll to position [538, 0]
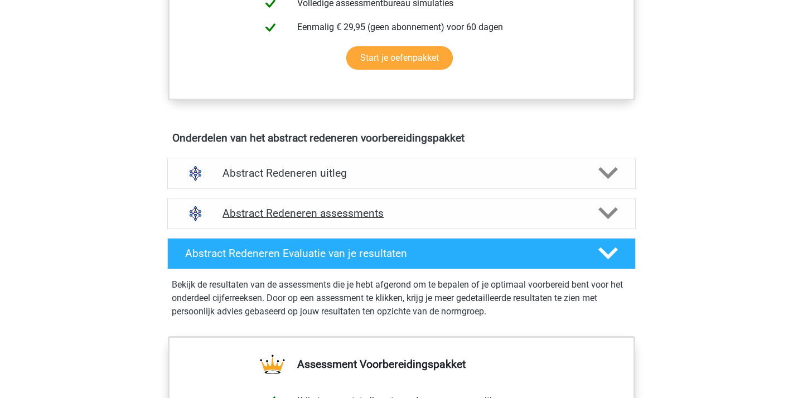
click at [386, 212] on h4 "Abstract Redeneren assessments" at bounding box center [402, 213] width 358 height 13
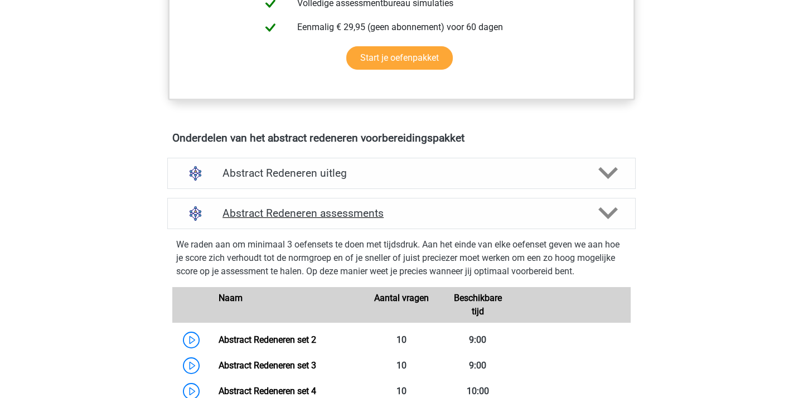
click at [386, 212] on h4 "Abstract Redeneren assessments" at bounding box center [402, 213] width 358 height 13
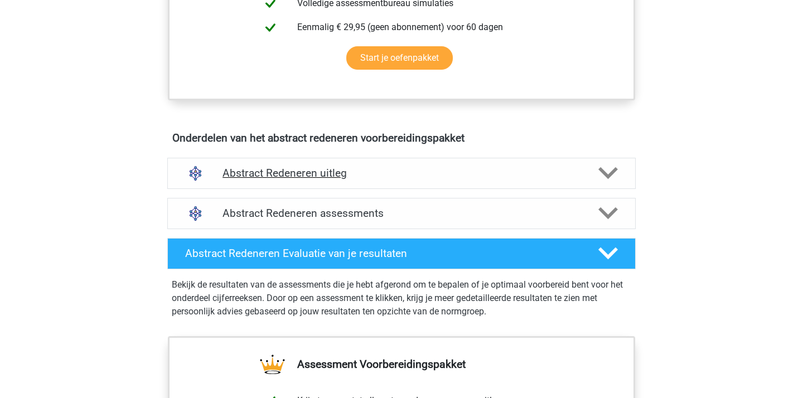
click at [391, 184] on div "Abstract Redeneren uitleg" at bounding box center [401, 173] width 469 height 31
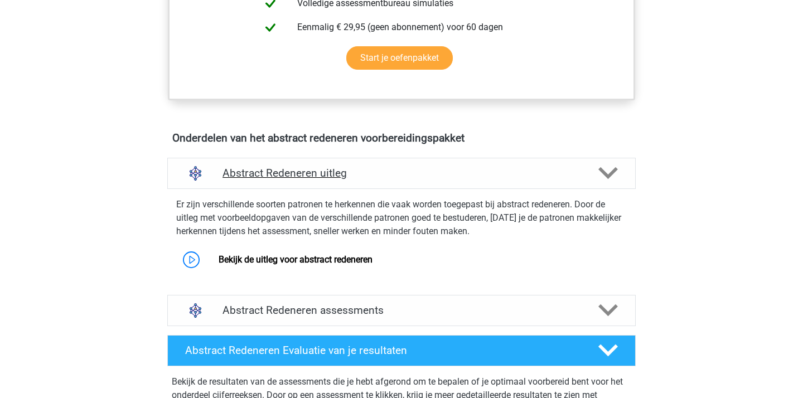
click at [391, 184] on div "Abstract Redeneren uitleg" at bounding box center [401, 173] width 469 height 31
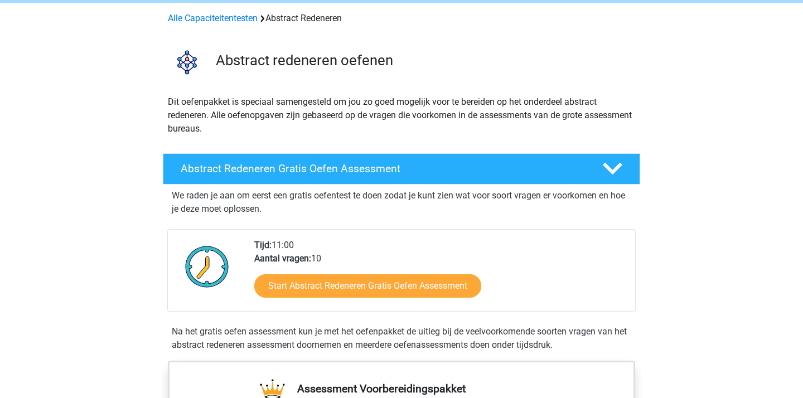
scroll to position [90, 0]
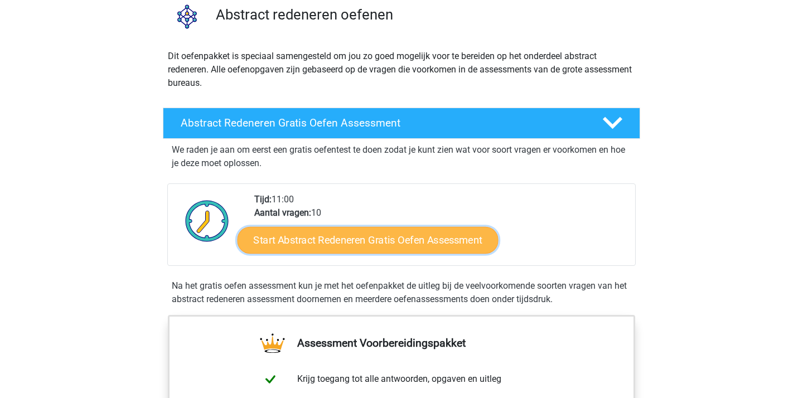
click at [387, 232] on link "Start Abstract Redeneren Gratis Oefen Assessment" at bounding box center [368, 240] width 261 height 27
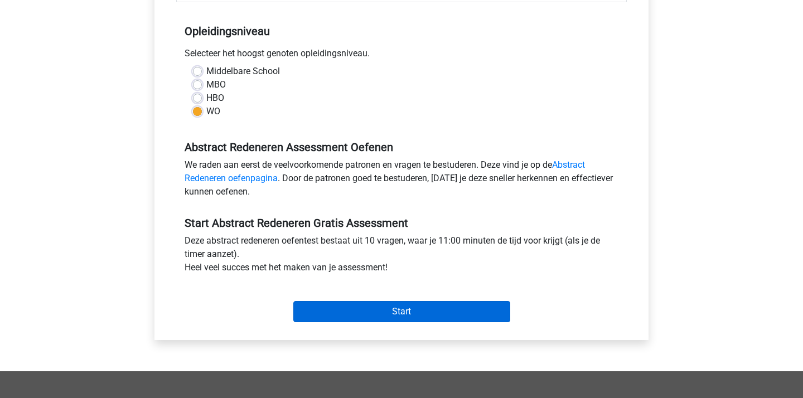
scroll to position [216, 0]
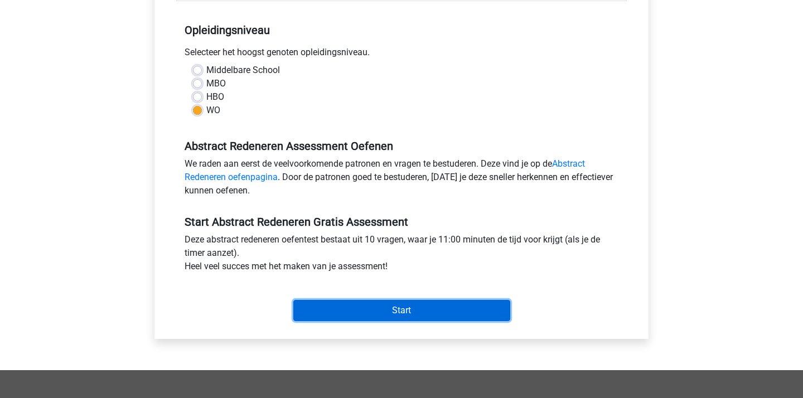
click at [407, 314] on input "Start" at bounding box center [401, 310] width 217 height 21
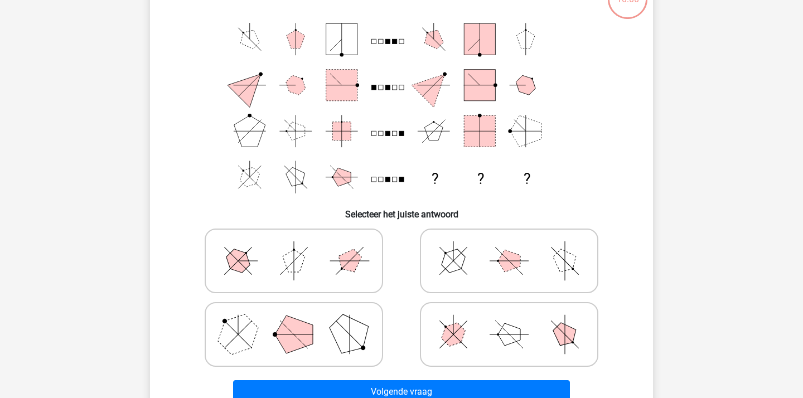
scroll to position [82, 0]
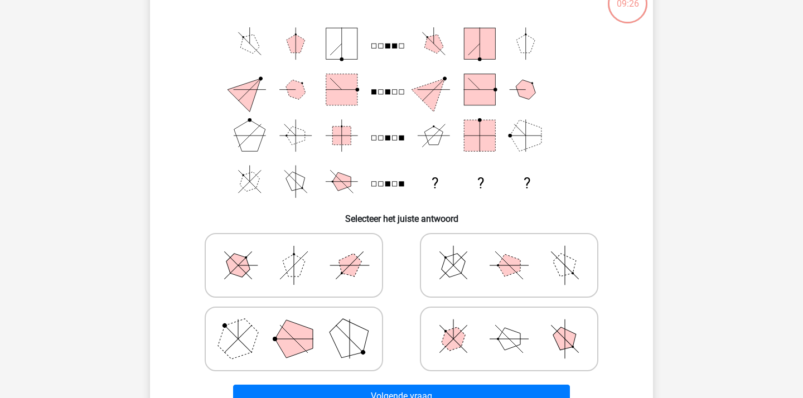
click at [530, 273] on icon at bounding box center [509, 266] width 167 height 56
click at [517, 252] on input "radio" at bounding box center [512, 247] width 7 height 7
radio input "true"
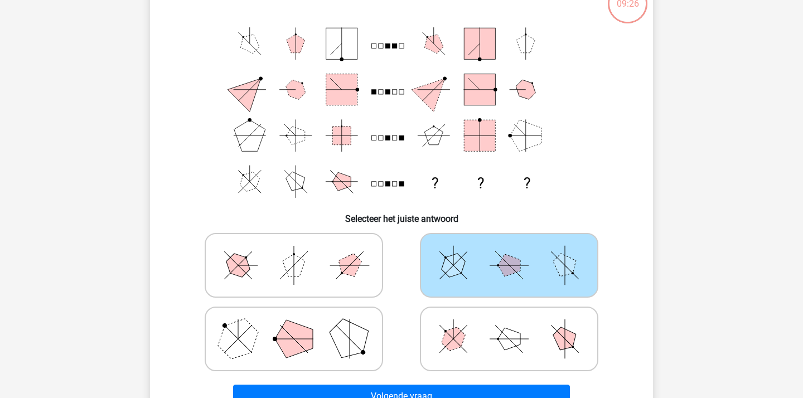
scroll to position [98, 0]
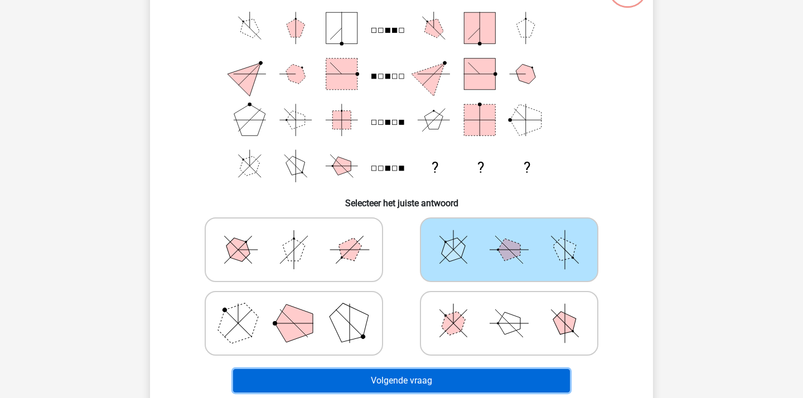
click at [489, 372] on button "Volgende vraag" at bounding box center [402, 380] width 338 height 23
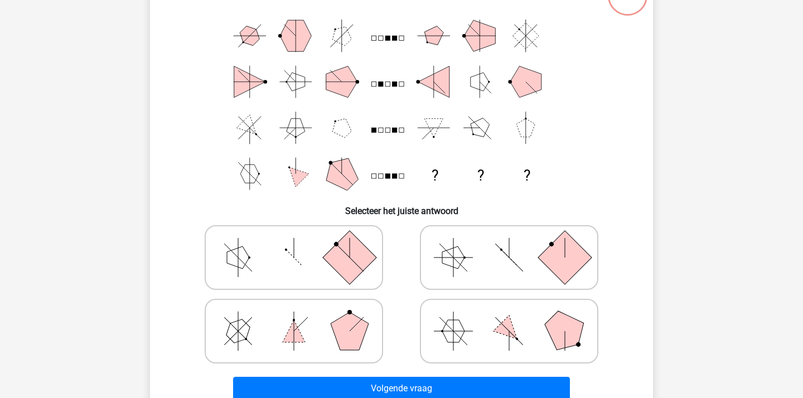
scroll to position [0, 0]
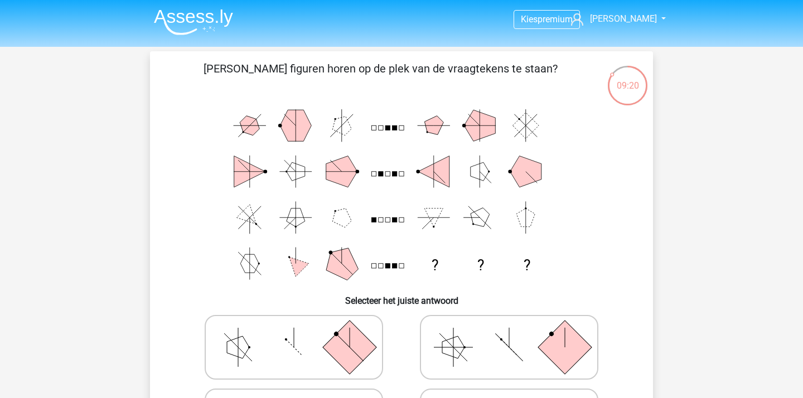
click at [207, 31] on img at bounding box center [193, 22] width 79 height 26
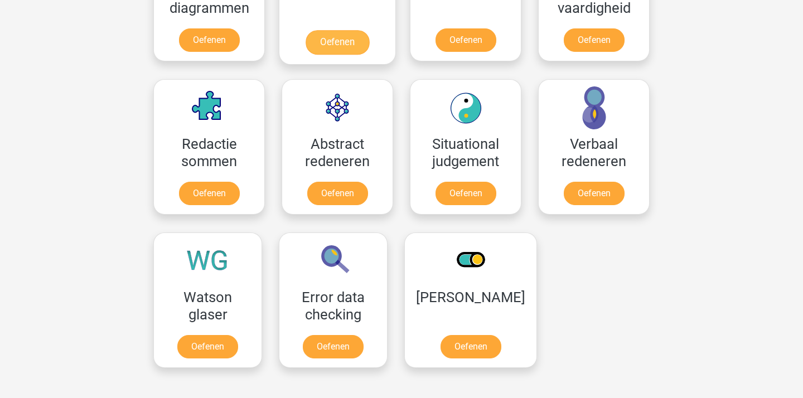
scroll to position [757, 0]
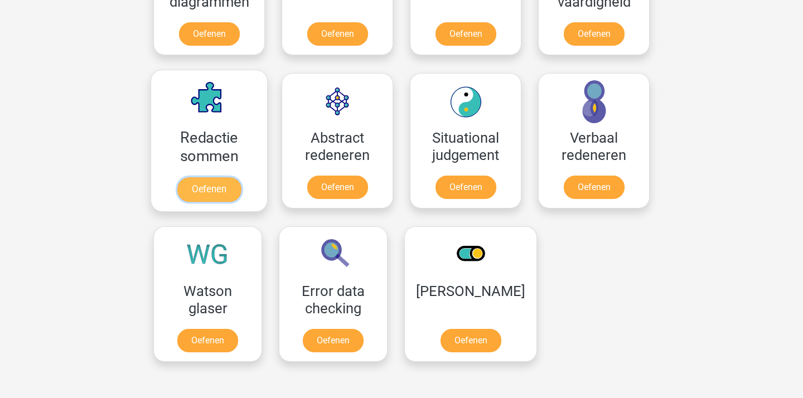
click at [221, 177] on link "Oefenen" at bounding box center [209, 189] width 64 height 25
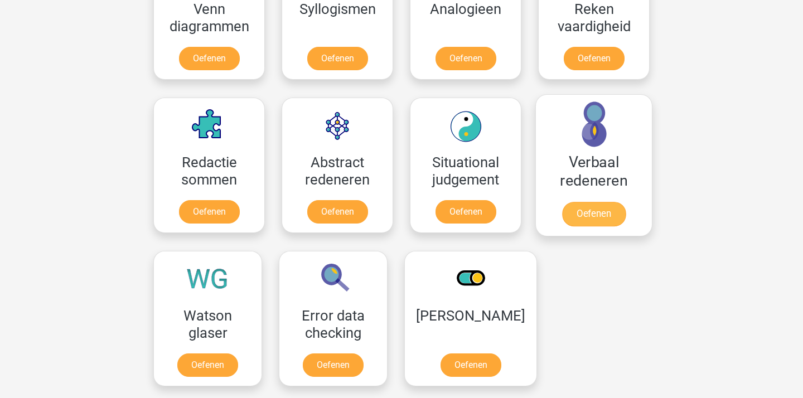
scroll to position [690, 0]
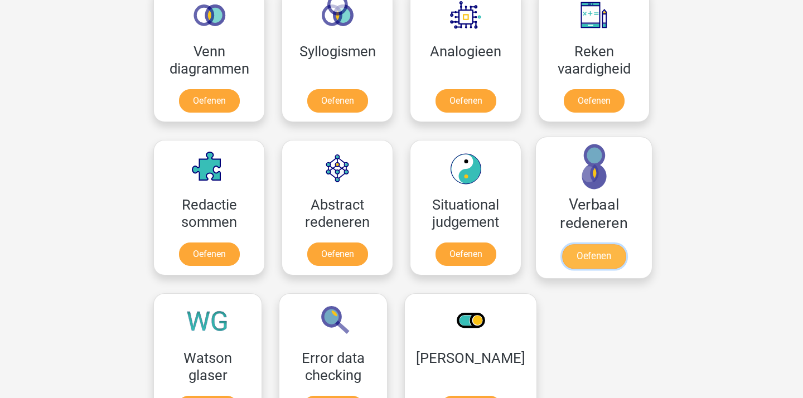
click at [595, 244] on link "Oefenen" at bounding box center [594, 256] width 64 height 25
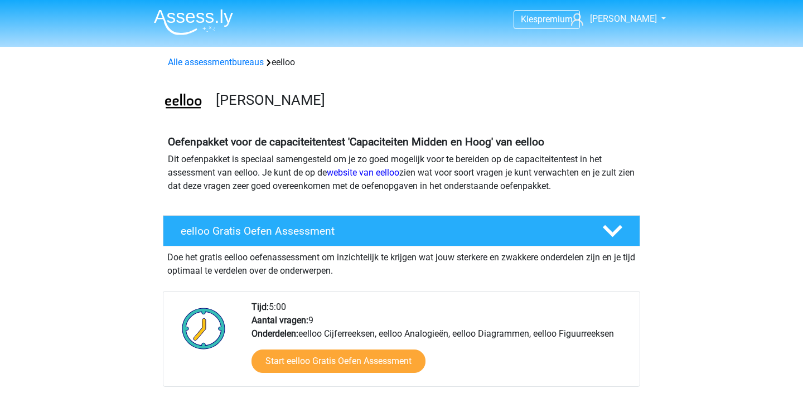
scroll to position [515, 0]
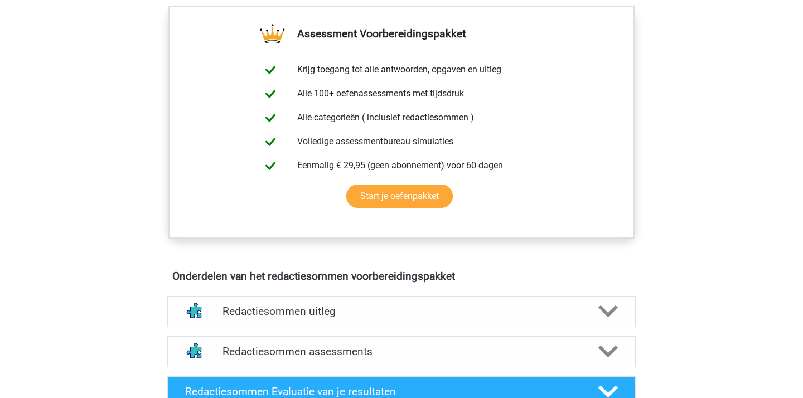
scroll to position [414, 0]
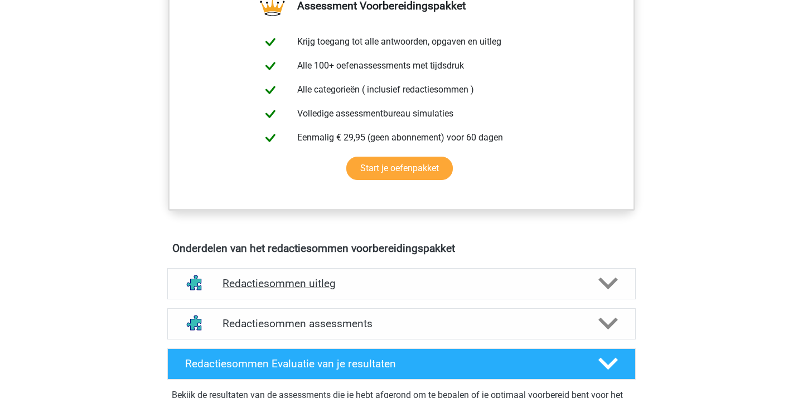
click at [375, 290] on h4 "Redactiesommen uitleg" at bounding box center [402, 283] width 358 height 13
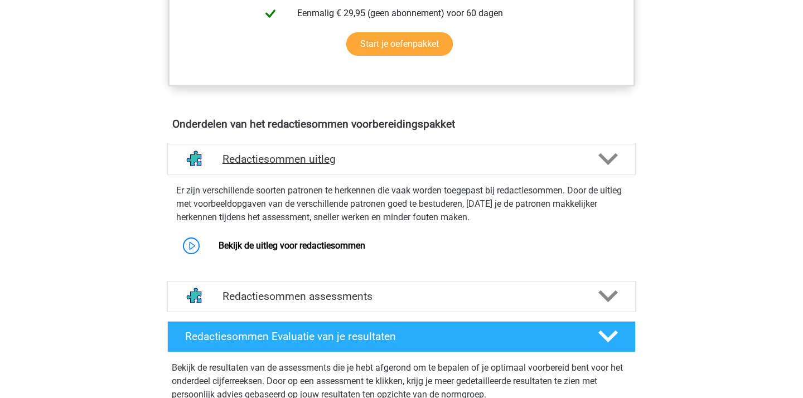
scroll to position [599, 0]
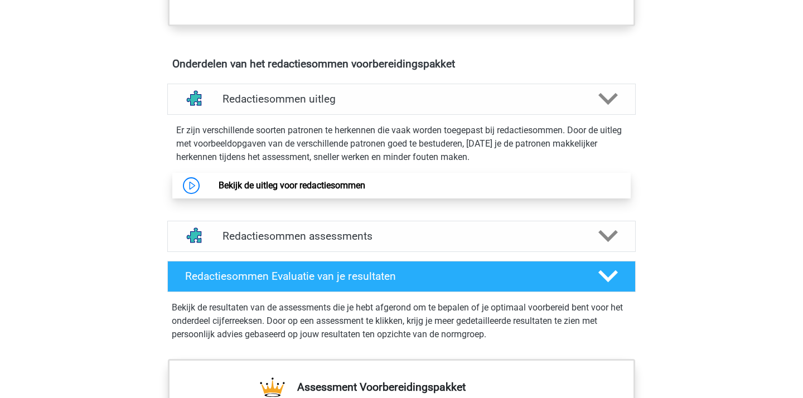
click at [302, 191] on link "Bekijk de uitleg voor redactiesommen" at bounding box center [292, 185] width 147 height 11
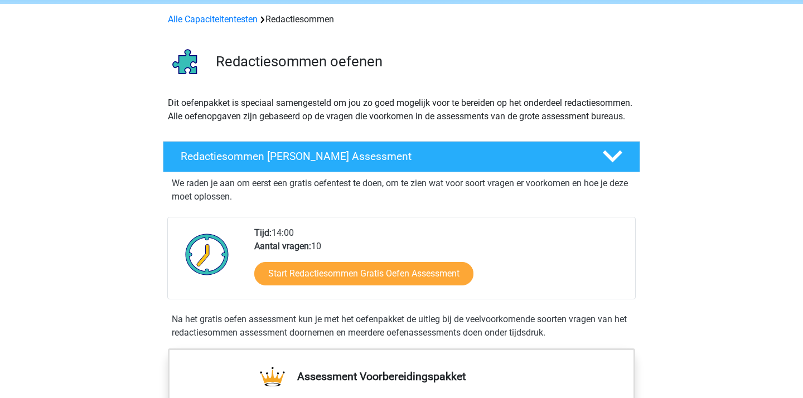
scroll to position [0, 0]
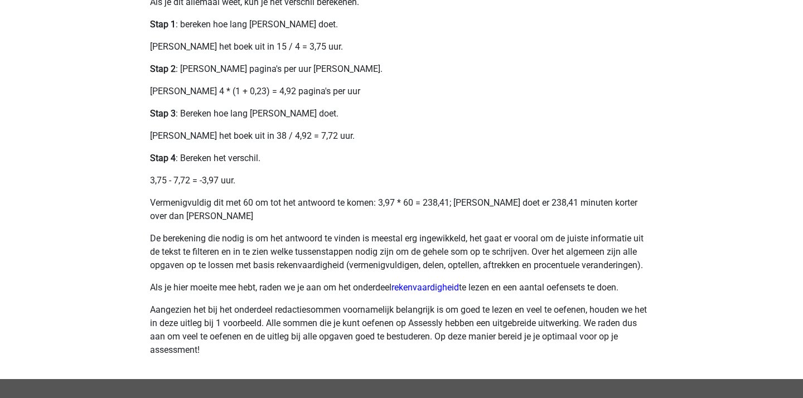
scroll to position [470, 0]
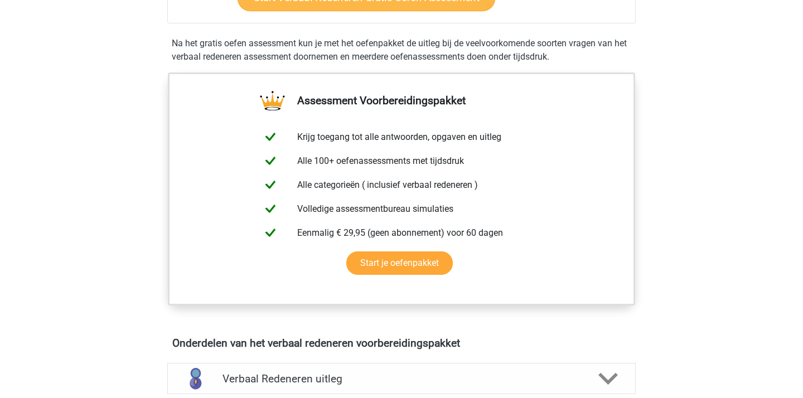
scroll to position [447, 0]
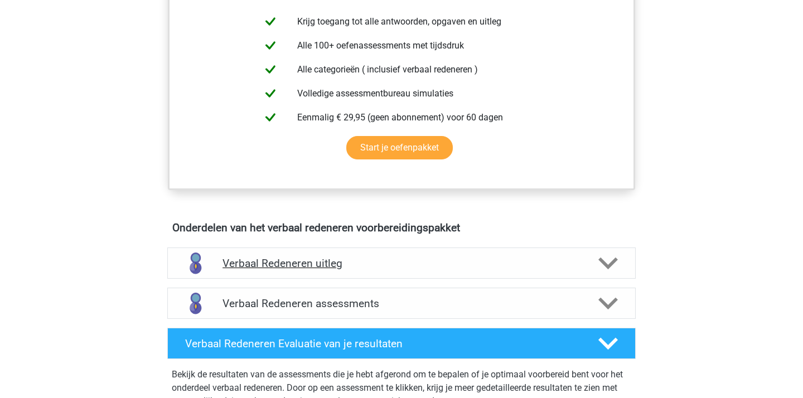
click at [388, 260] on h4 "Verbaal Redeneren uitleg" at bounding box center [402, 263] width 358 height 13
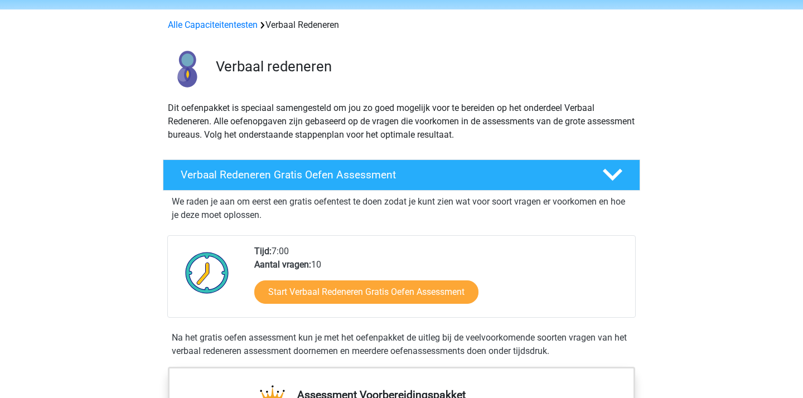
scroll to position [37, 0]
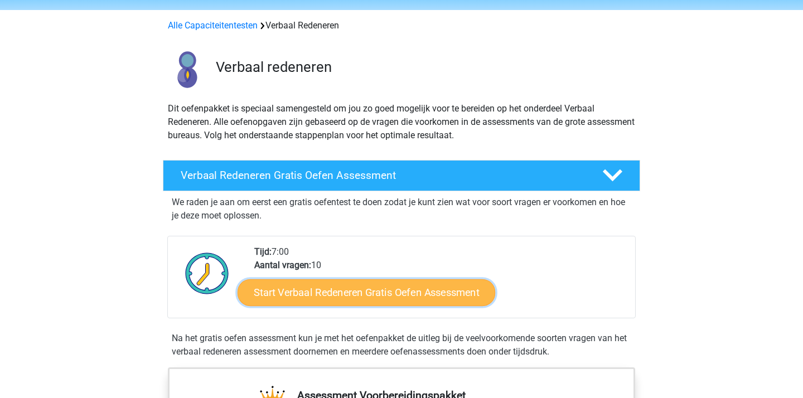
click at [382, 289] on link "Start Verbaal Redeneren Gratis Oefen Assessment" at bounding box center [367, 293] width 258 height 27
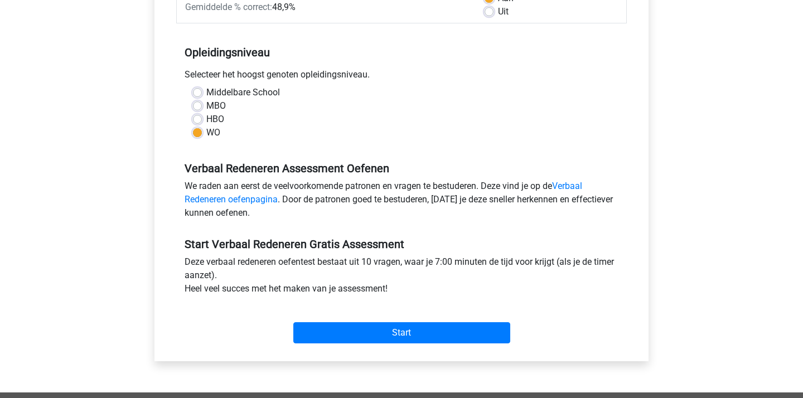
scroll to position [216, 0]
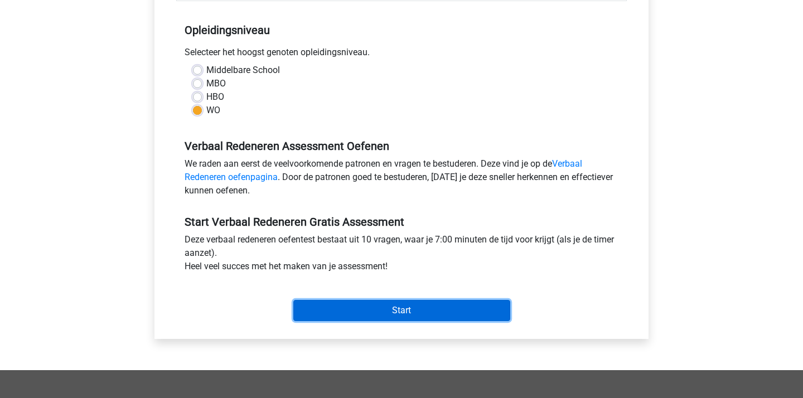
click at [381, 309] on input "Start" at bounding box center [401, 310] width 217 height 21
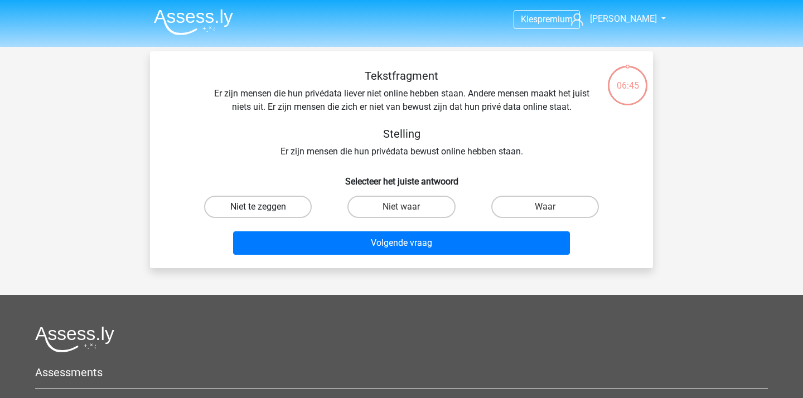
click at [277, 197] on label "Niet te zeggen" at bounding box center [258, 207] width 108 height 22
click at [266, 207] on input "Niet te zeggen" at bounding box center [261, 210] width 7 height 7
radio input "true"
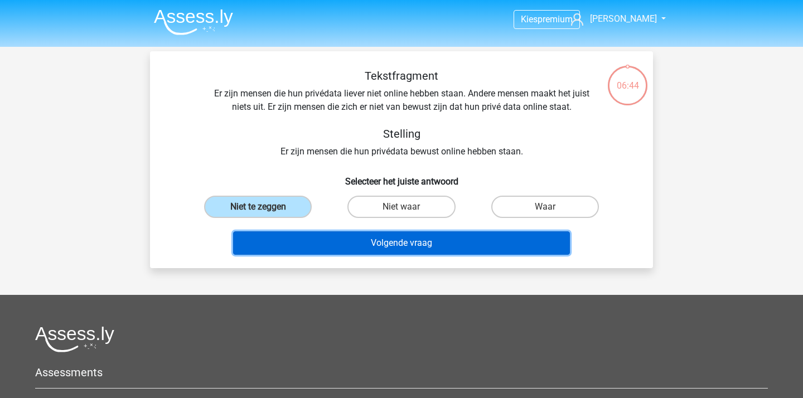
click at [334, 248] on button "Volgende vraag" at bounding box center [402, 243] width 338 height 23
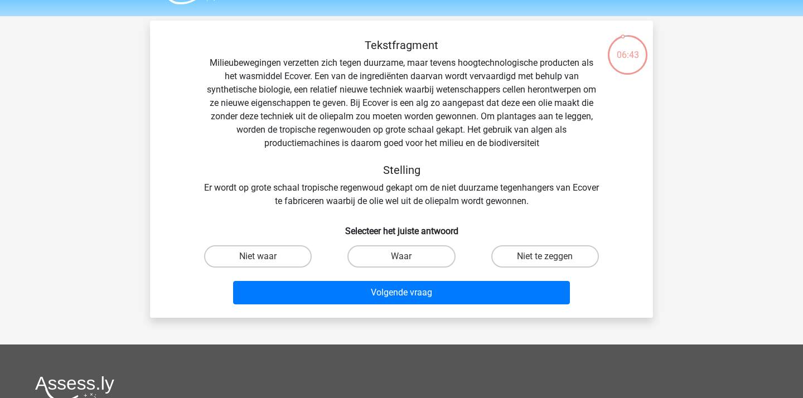
scroll to position [32, 0]
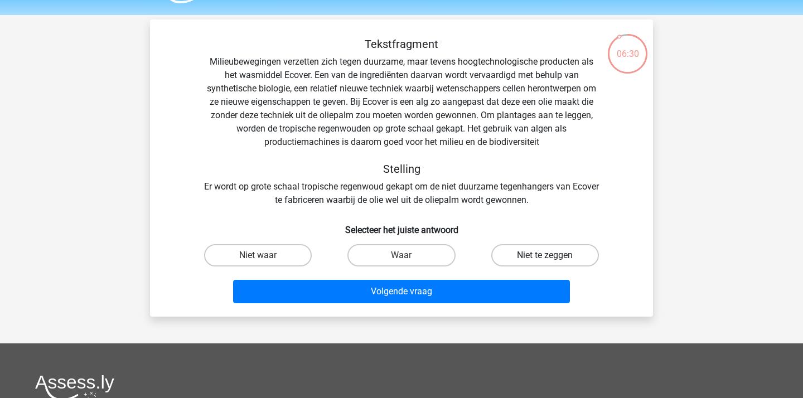
click at [553, 256] on label "Niet te zeggen" at bounding box center [545, 255] width 108 height 22
click at [552, 256] on input "Niet te zeggen" at bounding box center [548, 259] width 7 height 7
radio input "true"
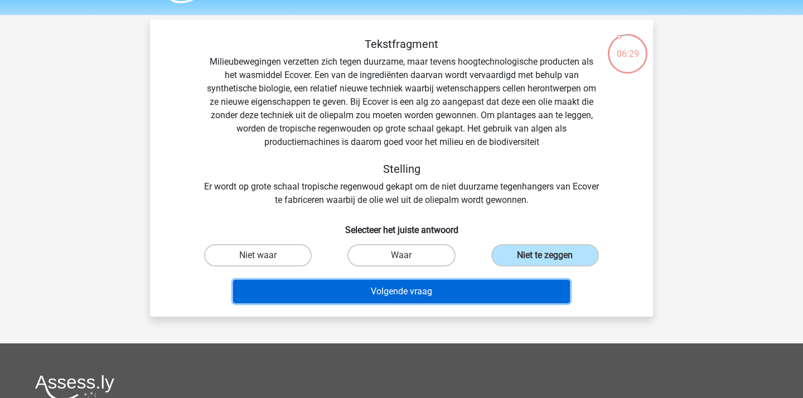
click at [416, 288] on button "Volgende vraag" at bounding box center [402, 291] width 338 height 23
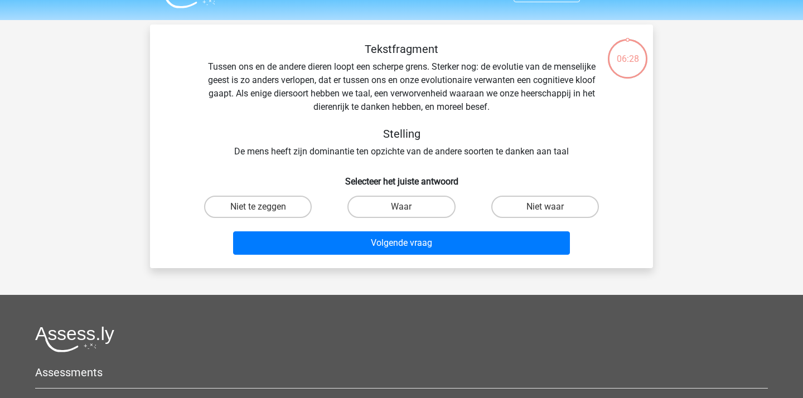
scroll to position [15, 0]
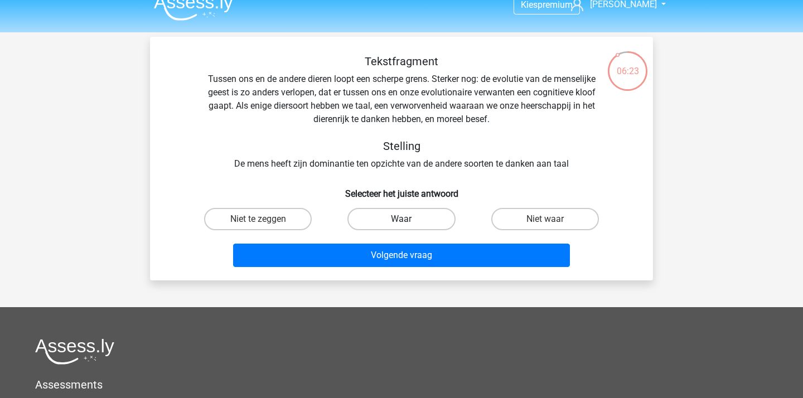
click at [424, 213] on label "Waar" at bounding box center [402, 219] width 108 height 22
click at [409, 219] on input "Waar" at bounding box center [405, 222] width 7 height 7
radio input "true"
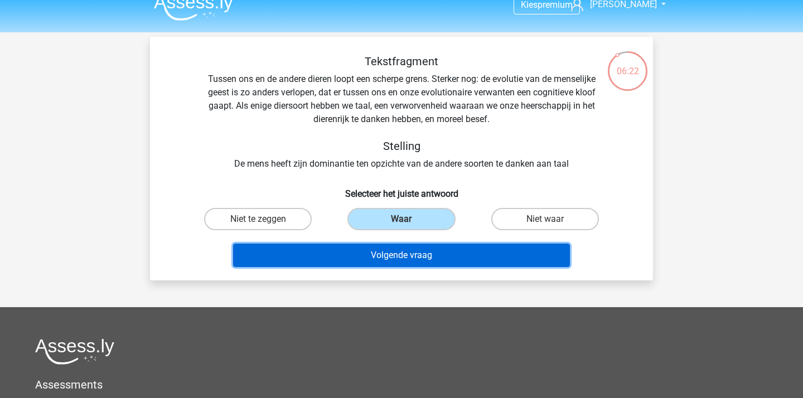
click at [426, 252] on button "Volgende vraag" at bounding box center [402, 255] width 338 height 23
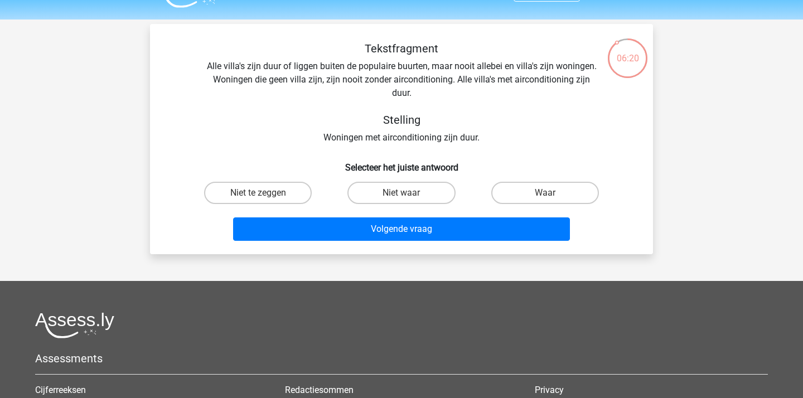
scroll to position [19, 0]
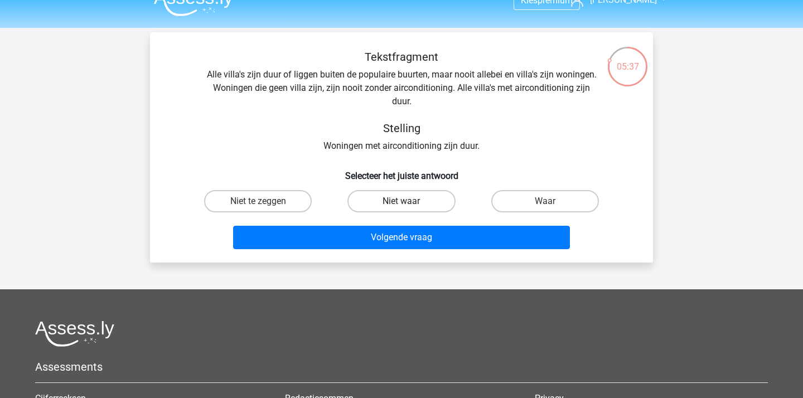
click at [423, 197] on label "Niet waar" at bounding box center [402, 201] width 108 height 22
click at [409, 201] on input "Niet waar" at bounding box center [405, 204] width 7 height 7
radio input "true"
click at [273, 209] on label "Niet te zeggen" at bounding box center [258, 201] width 108 height 22
click at [266, 209] on input "Niet te zeggen" at bounding box center [261, 204] width 7 height 7
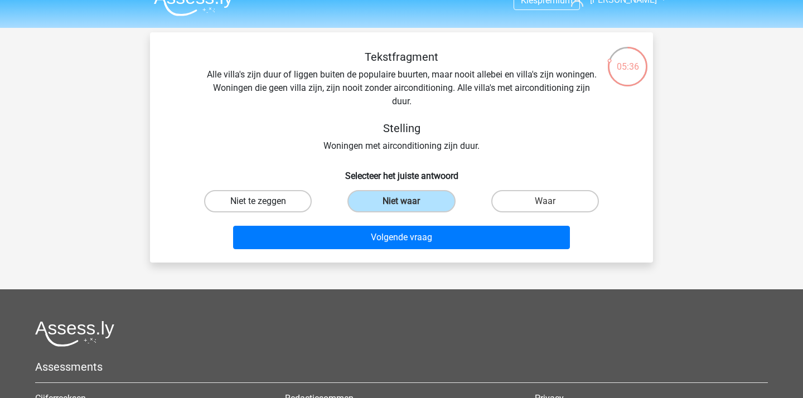
radio input "true"
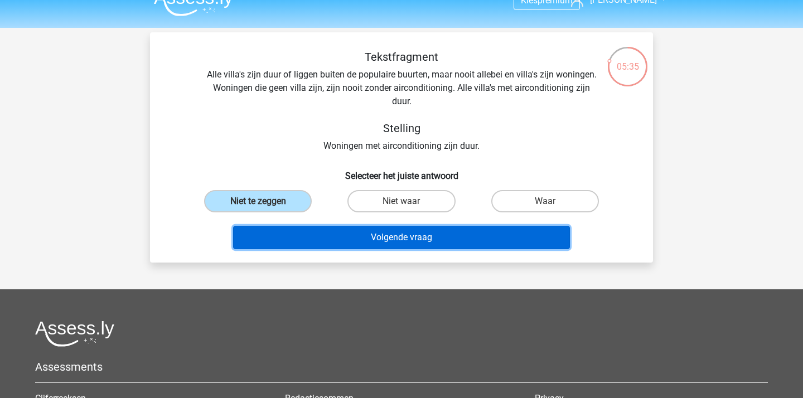
click at [305, 245] on button "Volgende vraag" at bounding box center [402, 237] width 338 height 23
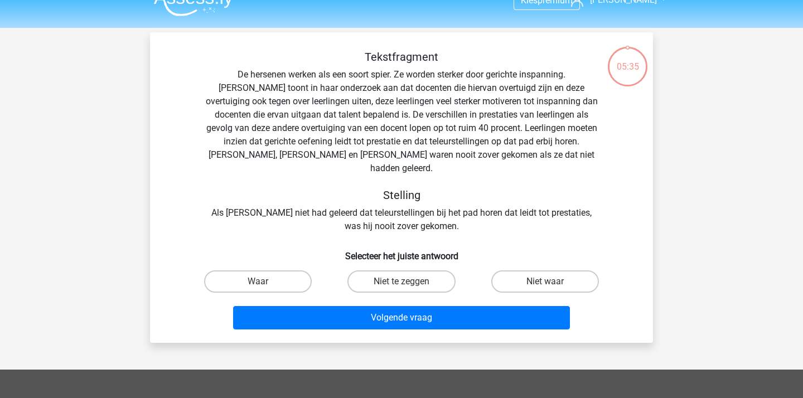
scroll to position [51, 0]
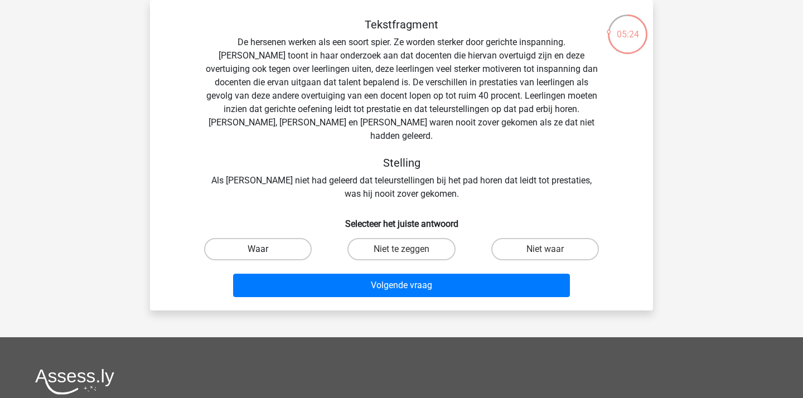
click at [280, 238] on label "Waar" at bounding box center [258, 249] width 108 height 22
click at [266, 249] on input "Waar" at bounding box center [261, 252] width 7 height 7
radio input "true"
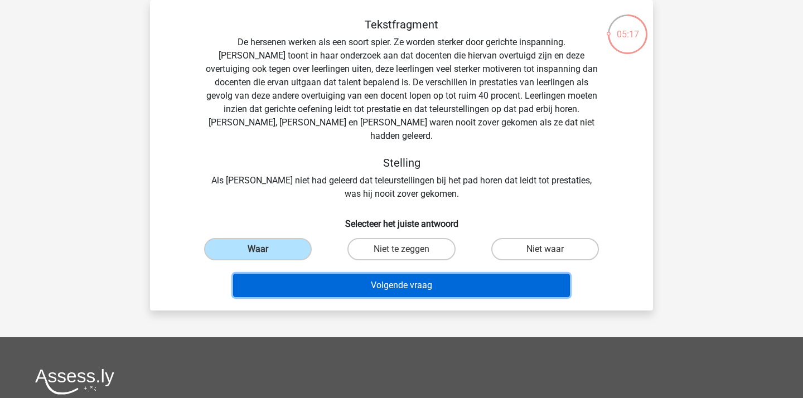
click at [438, 280] on button "Volgende vraag" at bounding box center [402, 285] width 338 height 23
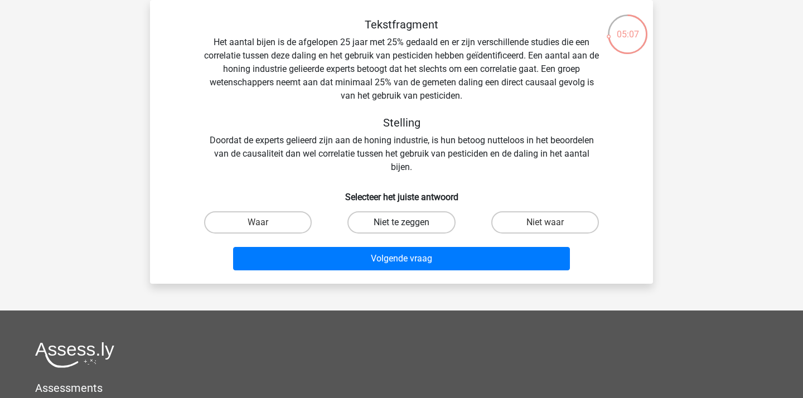
click at [391, 227] on label "Niet te zeggen" at bounding box center [402, 222] width 108 height 22
click at [402, 227] on input "Niet te zeggen" at bounding box center [405, 226] width 7 height 7
radio input "true"
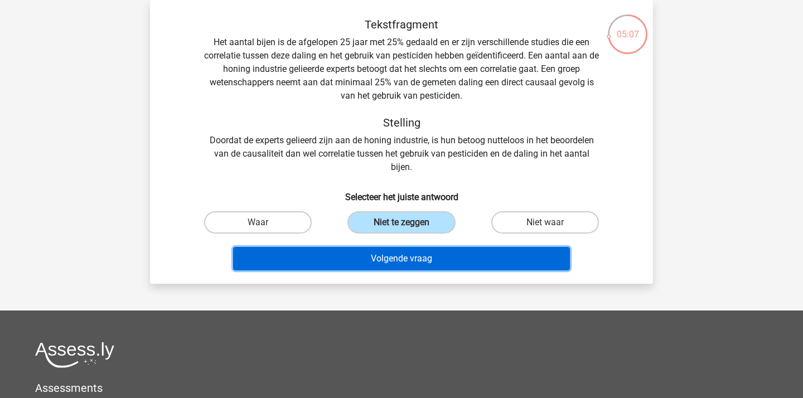
click at [392, 254] on button "Volgende vraag" at bounding box center [402, 258] width 338 height 23
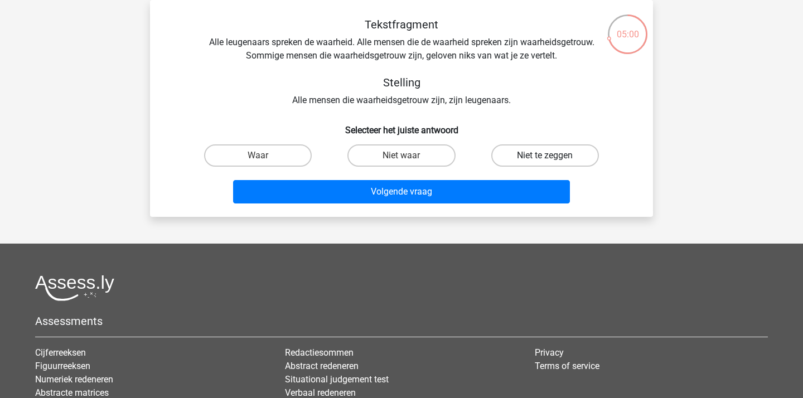
click at [526, 153] on label "Niet te zeggen" at bounding box center [545, 155] width 108 height 22
click at [545, 156] on input "Niet te zeggen" at bounding box center [548, 159] width 7 height 7
radio input "true"
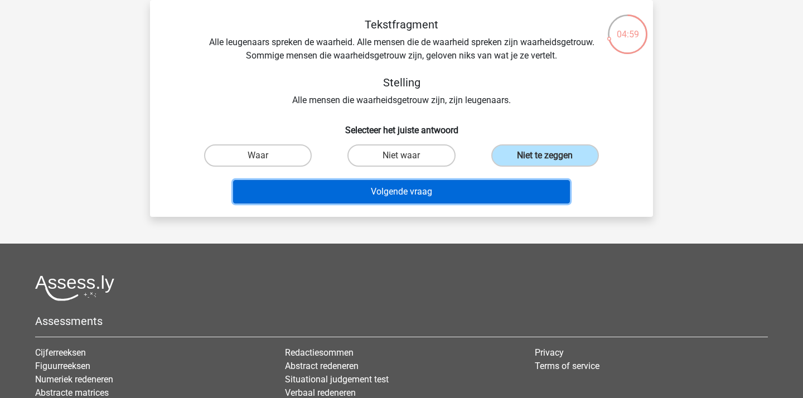
click at [418, 202] on button "Volgende vraag" at bounding box center [402, 191] width 338 height 23
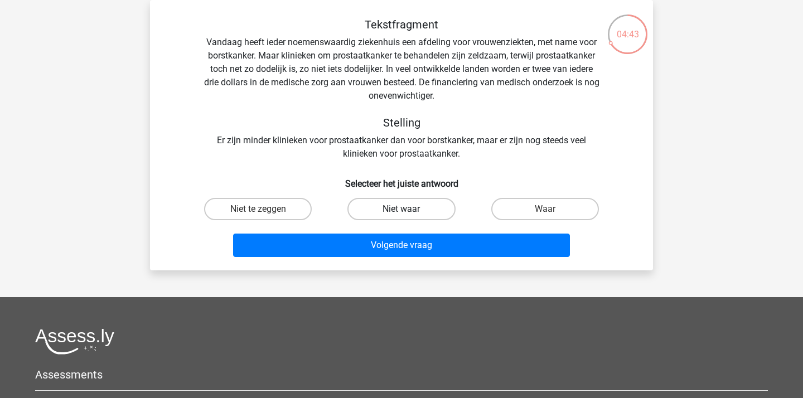
click at [413, 213] on label "Niet waar" at bounding box center [402, 209] width 108 height 22
click at [409, 213] on input "Niet waar" at bounding box center [405, 212] width 7 height 7
radio input "true"
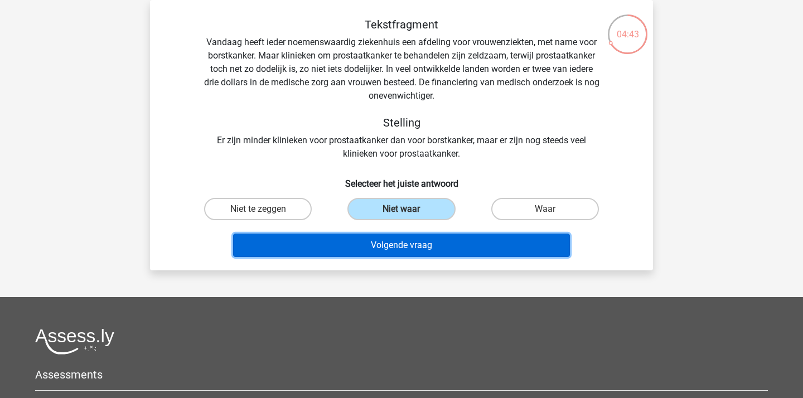
click at [416, 242] on button "Volgende vraag" at bounding box center [402, 245] width 338 height 23
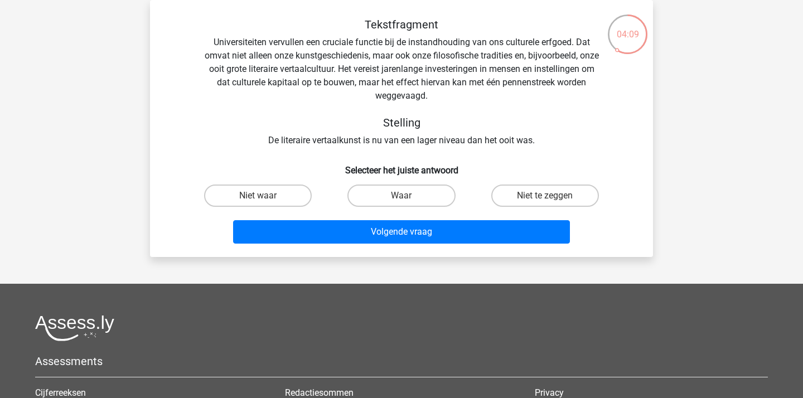
click at [555, 184] on div "Niet te zeggen" at bounding box center [545, 195] width 143 height 31
click at [539, 192] on label "Niet te zeggen" at bounding box center [545, 196] width 108 height 22
click at [545, 196] on input "Niet te zeggen" at bounding box center [548, 199] width 7 height 7
radio input "true"
click at [457, 220] on div "Volgende vraag" at bounding box center [402, 229] width 468 height 37
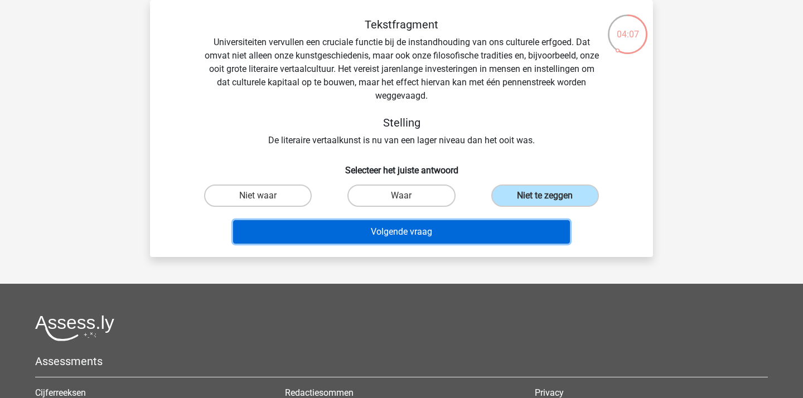
click at [432, 230] on button "Volgende vraag" at bounding box center [402, 231] width 338 height 23
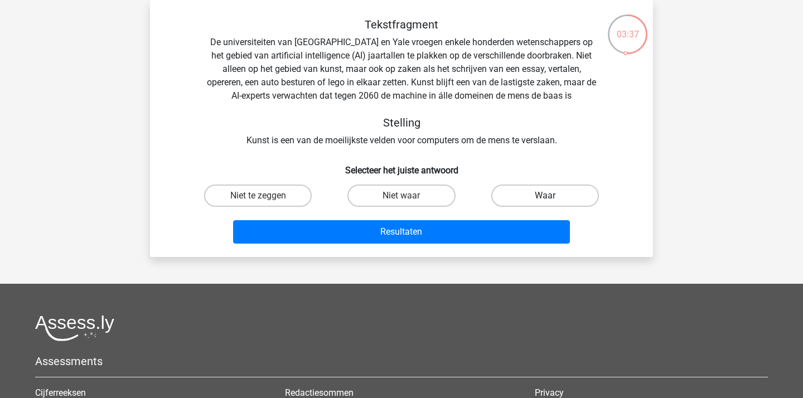
click at [500, 188] on label "Waar" at bounding box center [545, 196] width 108 height 22
click at [545, 196] on input "Waar" at bounding box center [548, 199] width 7 height 7
radio input "true"
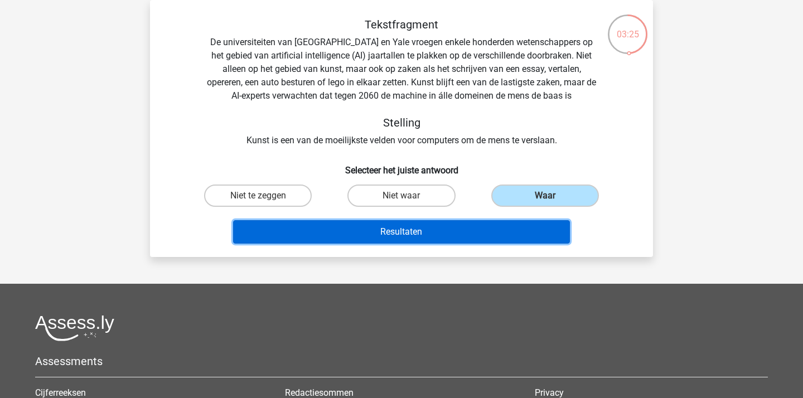
click at [446, 235] on button "Resultaten" at bounding box center [402, 231] width 338 height 23
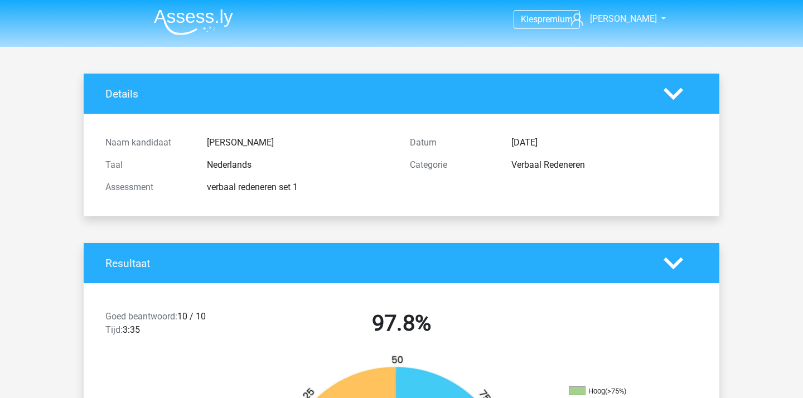
click at [194, 15] on img at bounding box center [193, 22] width 79 height 26
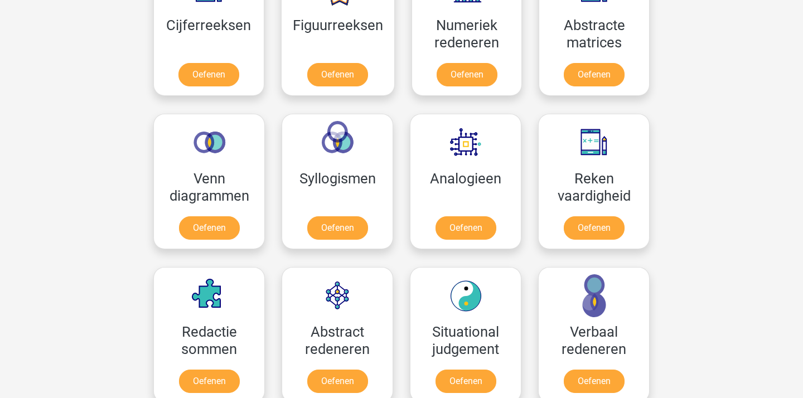
scroll to position [630, 0]
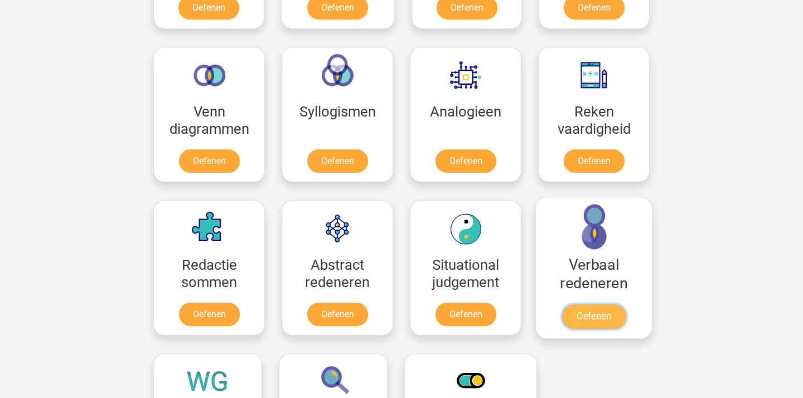
click at [579, 305] on link "Oefenen" at bounding box center [594, 317] width 64 height 25
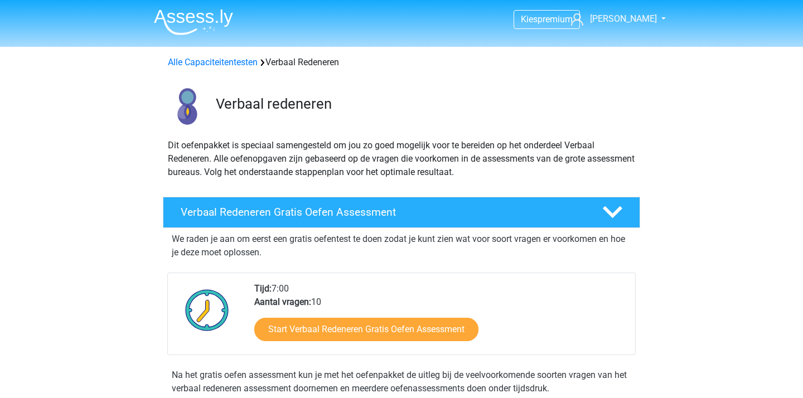
click at [223, 16] on img at bounding box center [193, 22] width 79 height 26
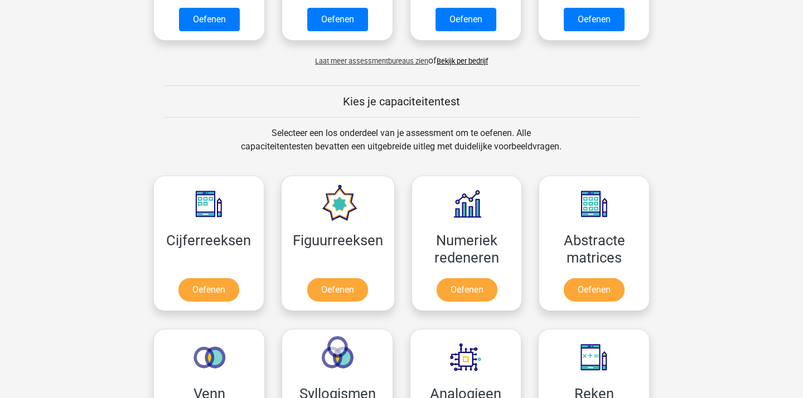
scroll to position [358, 0]
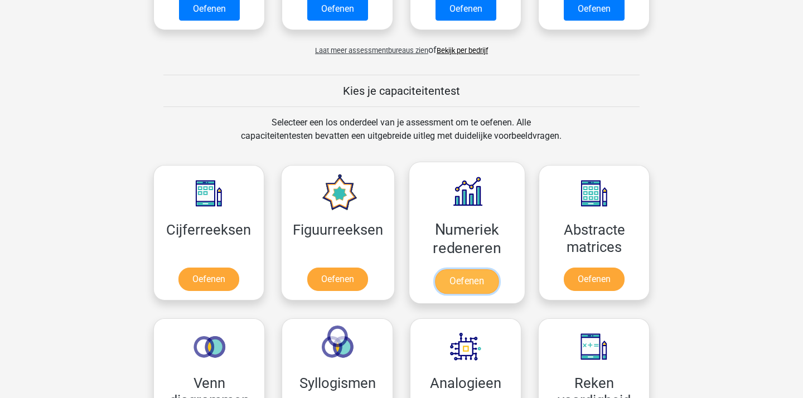
click at [499, 269] on link "Oefenen" at bounding box center [467, 281] width 64 height 25
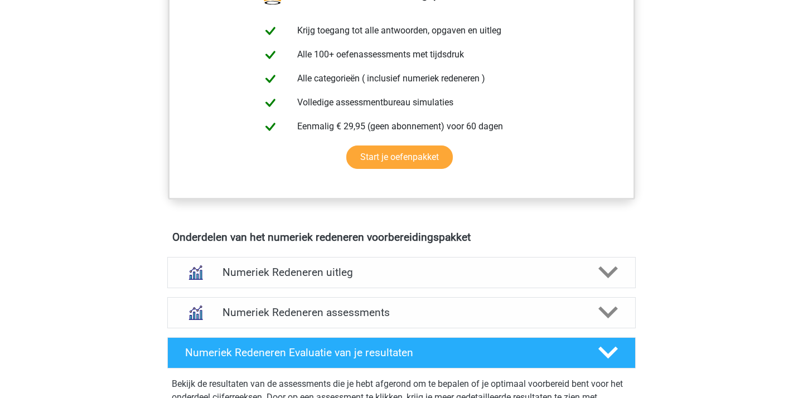
scroll to position [489, 0]
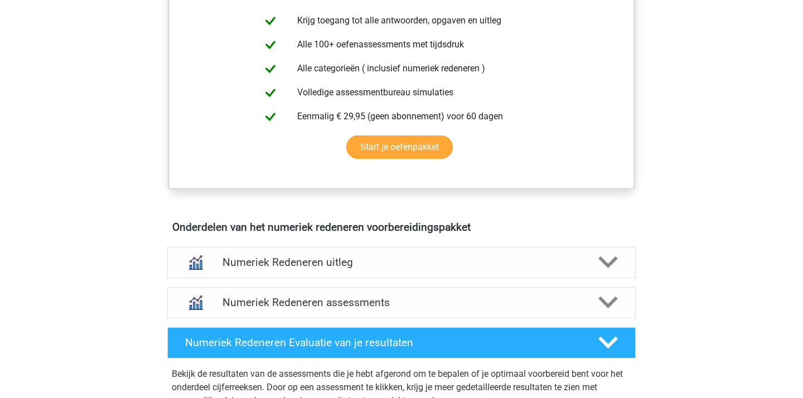
click at [353, 321] on div "Numeriek Redeneren assessments We raden aan om minimaal 3 oefensets te doen met…" at bounding box center [402, 303] width 512 height 40
click at [363, 311] on div "Numeriek Redeneren assessments" at bounding box center [401, 302] width 469 height 31
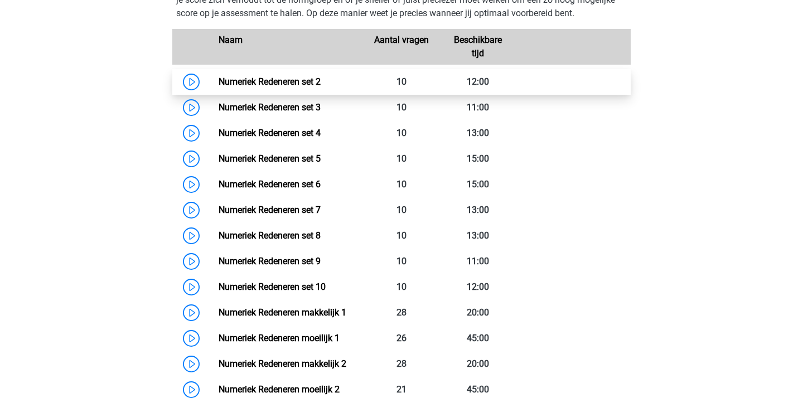
scroll to position [836, 0]
